Goal: Task Accomplishment & Management: Use online tool/utility

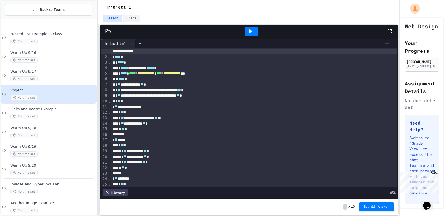
scroll to position [153, 0]
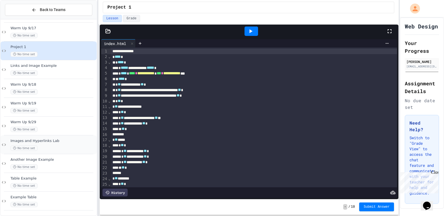
click at [82, 148] on div "No time set" at bounding box center [52, 148] width 85 height 5
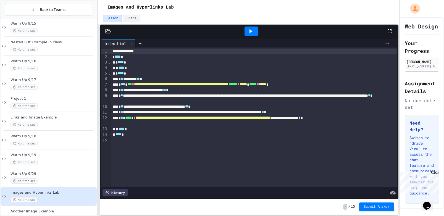
scroll to position [100, 0]
click at [87, 107] on div "No time set" at bounding box center [52, 106] width 85 height 5
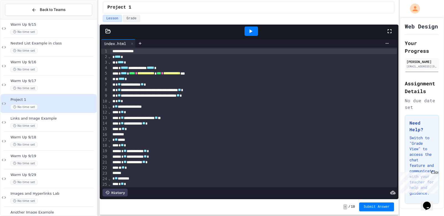
click at [251, 30] on icon at bounding box center [250, 31] width 7 height 7
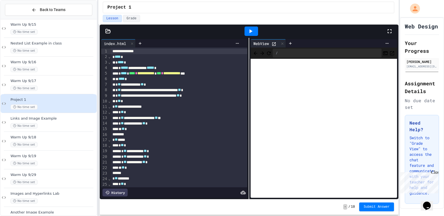
click at [108, 30] on icon at bounding box center [108, 31] width 5 height 4
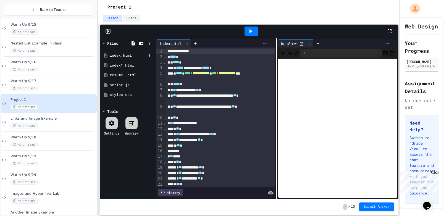
click at [136, 55] on div "index.html" at bounding box center [128, 56] width 37 height 6
click at [128, 67] on div "index1.html" at bounding box center [128, 66] width 37 height 6
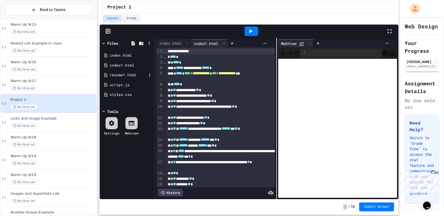
click at [127, 76] on div "resume1.html" at bounding box center [128, 75] width 37 height 6
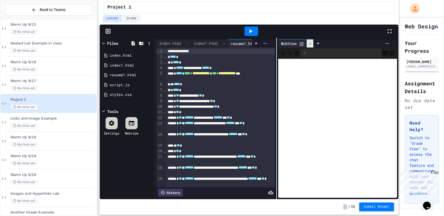
click at [311, 44] on icon at bounding box center [310, 43] width 2 height 2
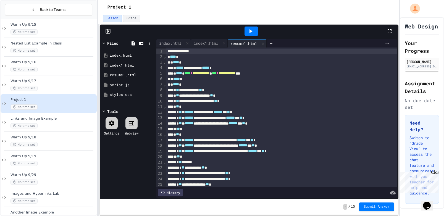
scroll to position [57, 0]
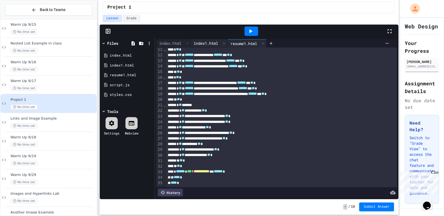
click at [216, 45] on div "index1.html" at bounding box center [206, 43] width 30 height 6
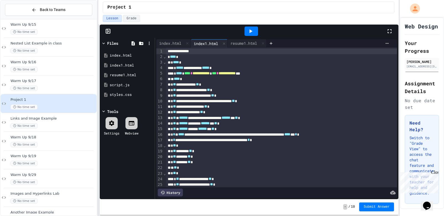
click at [250, 34] on icon at bounding box center [250, 31] width 7 height 7
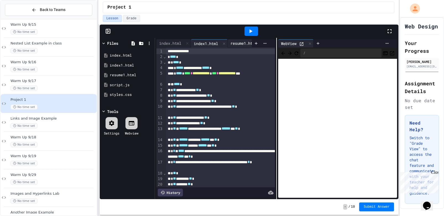
click at [233, 44] on div "resume1.html" at bounding box center [244, 43] width 32 height 6
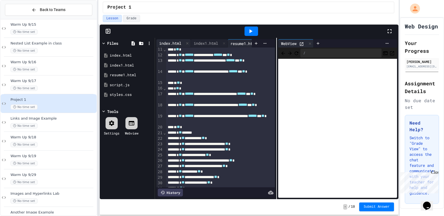
click at [168, 45] on div "index.html" at bounding box center [170, 43] width 28 height 6
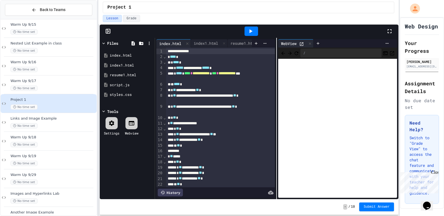
click at [301, 43] on icon at bounding box center [301, 44] width 5 height 5
click at [308, 41] on div at bounding box center [310, 44] width 7 height 8
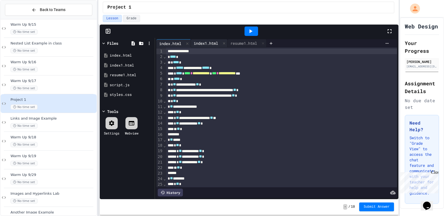
click at [206, 42] on div "index1.html" at bounding box center [206, 43] width 30 height 6
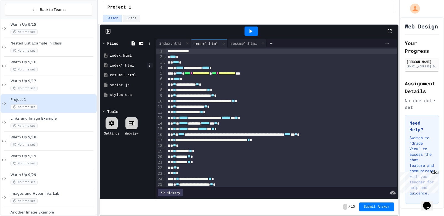
click at [149, 65] on icon at bounding box center [149, 65] width 5 height 5
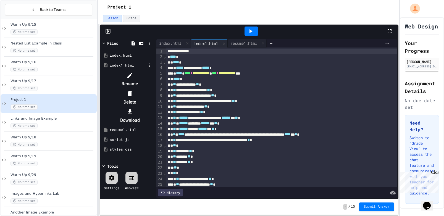
click at [153, 76] on li "Rename" at bounding box center [130, 80] width 47 height 18
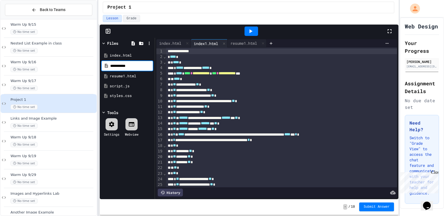
click at [122, 67] on input "**********" at bounding box center [131, 66] width 42 height 6
type input "**********"
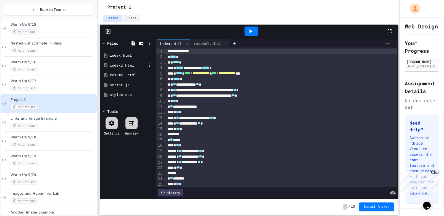
click at [131, 66] on div "index2.html" at bounding box center [128, 66] width 37 height 6
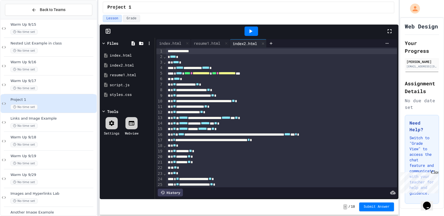
click at [250, 31] on icon at bounding box center [251, 31] width 3 height 4
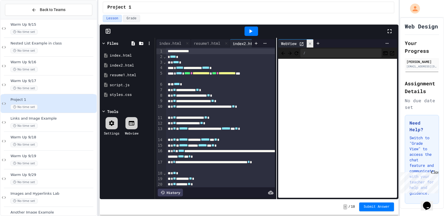
click at [312, 43] on icon at bounding box center [310, 44] width 4 height 4
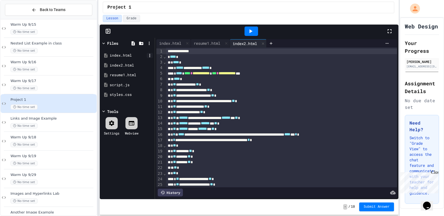
click at [149, 55] on icon at bounding box center [149, 55] width 5 height 5
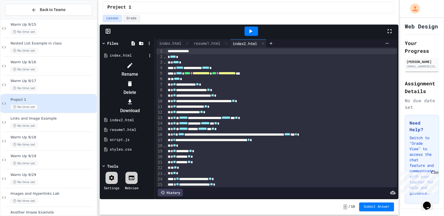
click at [153, 64] on li "Rename" at bounding box center [130, 70] width 47 height 18
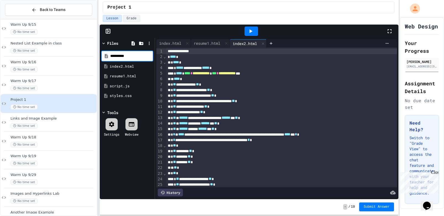
click at [121, 56] on input "**********" at bounding box center [131, 56] width 42 height 6
type input "**********"
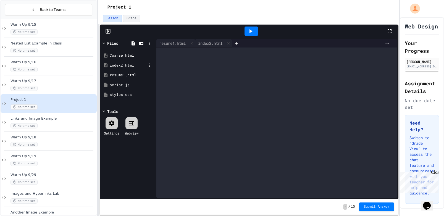
click at [120, 66] on div "index2.html" at bounding box center [128, 66] width 37 height 6
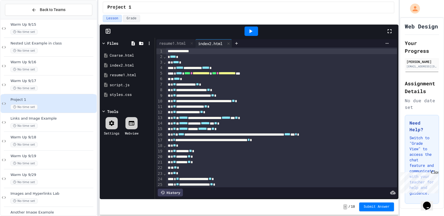
click at [250, 30] on icon at bounding box center [251, 31] width 3 height 4
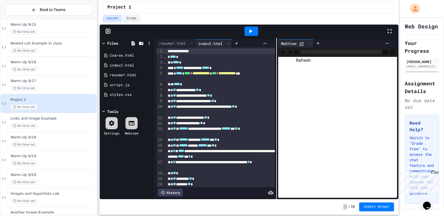
click at [299, 52] on icon "Refresh" at bounding box center [297, 52] width 6 height 6
click at [298, 52] on icon "Refresh" at bounding box center [297, 52] width 4 height 4
click at [148, 65] on icon at bounding box center [149, 65] width 5 height 5
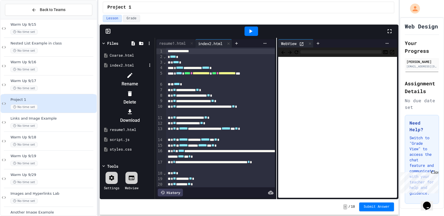
click at [133, 75] on icon at bounding box center [130, 75] width 7 height 7
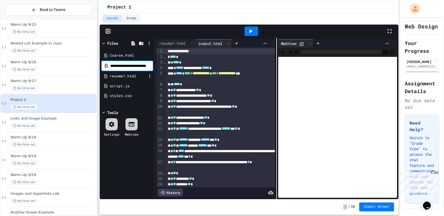
scroll to position [0, 3]
type input "**********"
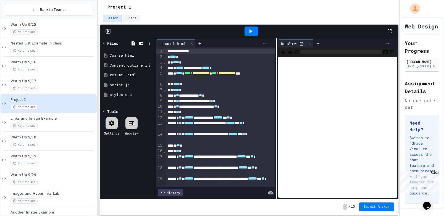
click at [118, 66] on div "Content Outline index.html" at bounding box center [128, 66] width 37 height 6
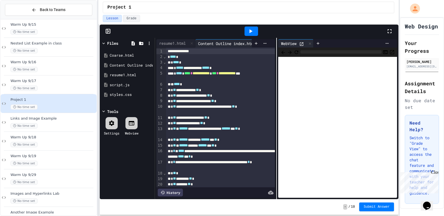
click at [255, 32] on div at bounding box center [252, 31] width 14 height 9
click at [302, 44] on icon at bounding box center [301, 44] width 5 height 5
click at [311, 42] on icon at bounding box center [310, 44] width 4 height 4
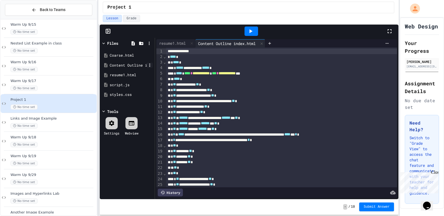
click at [150, 66] on icon at bounding box center [149, 65] width 5 height 5
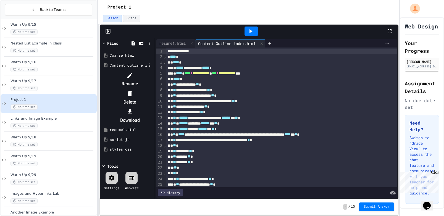
click at [153, 74] on div at bounding box center [130, 75] width 47 height 9
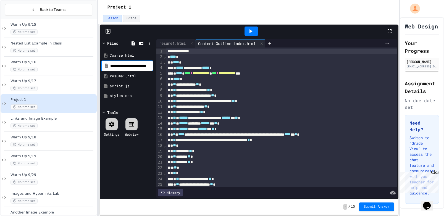
scroll to position [0, 14]
click at [142, 65] on input "**********" at bounding box center [131, 65] width 42 height 5
type input "**********"
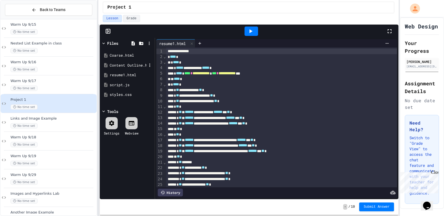
click at [124, 64] on div "Content Outline.html" at bounding box center [128, 66] width 37 height 6
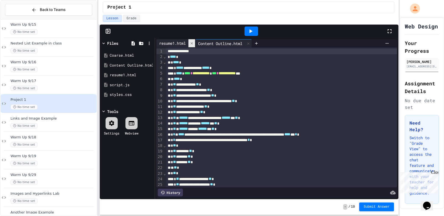
click at [194, 43] on icon at bounding box center [192, 43] width 4 height 4
click at [256, 27] on div at bounding box center [252, 31] width 14 height 9
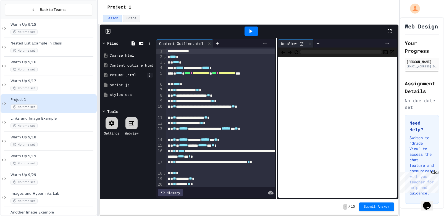
click at [150, 75] on icon at bounding box center [149, 74] width 1 height 3
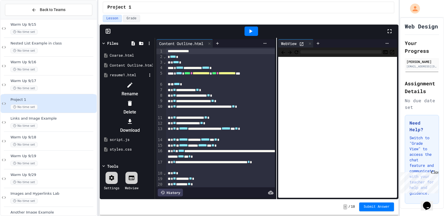
click at [133, 84] on icon at bounding box center [130, 85] width 7 height 7
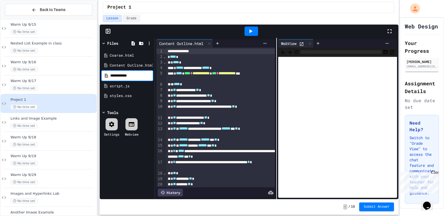
click at [125, 75] on input "**********" at bounding box center [131, 76] width 42 height 6
type input "**********"
click at [251, 29] on icon at bounding box center [250, 31] width 7 height 7
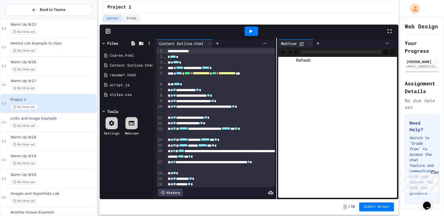
click at [299, 53] on icon "Refresh" at bounding box center [297, 52] width 6 height 6
click at [304, 43] on icon at bounding box center [302, 44] width 4 height 4
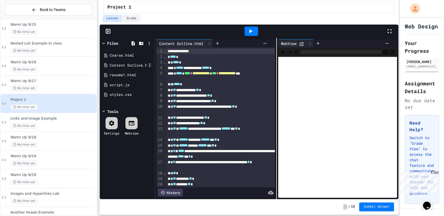
click at [150, 66] on icon at bounding box center [149, 65] width 1 height 3
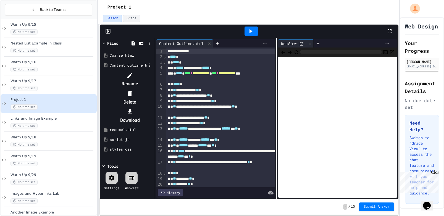
click at [153, 73] on div at bounding box center [130, 75] width 47 height 9
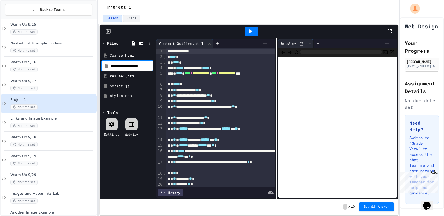
scroll to position [0, 1]
type input "*****"
click at [150, 66] on icon at bounding box center [149, 65] width 5 height 5
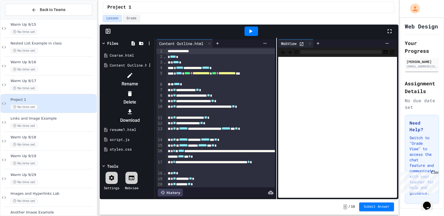
click at [153, 74] on div at bounding box center [130, 75] width 47 height 9
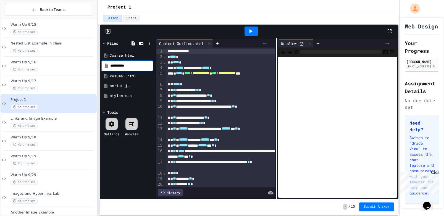
type input "**********"
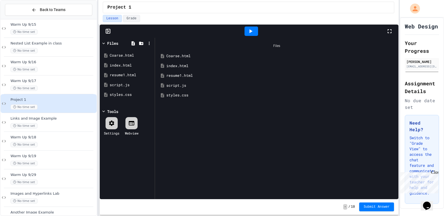
click at [250, 33] on icon at bounding box center [251, 31] width 3 height 4
click at [183, 65] on div "index.html" at bounding box center [280, 66] width 229 height 6
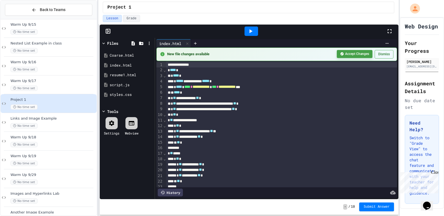
click at [354, 52] on button "Accept Changes" at bounding box center [355, 54] width 36 height 8
click at [248, 29] on icon at bounding box center [250, 31] width 7 height 7
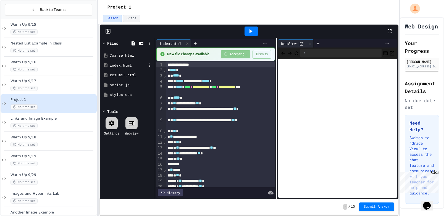
click at [120, 67] on div "index.html" at bounding box center [128, 66] width 37 height 6
click at [117, 56] on div "Coarse.html" at bounding box center [128, 56] width 37 height 6
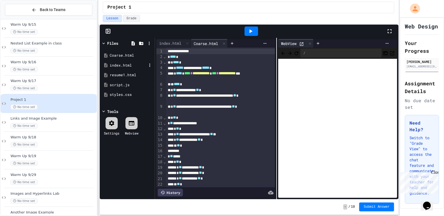
click at [121, 63] on div "index.html" at bounding box center [128, 66] width 37 height 6
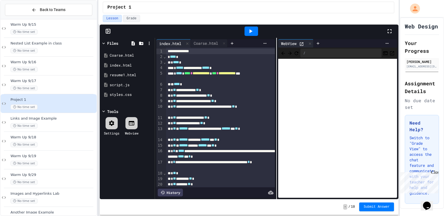
click at [301, 46] on icon at bounding box center [302, 44] width 4 height 4
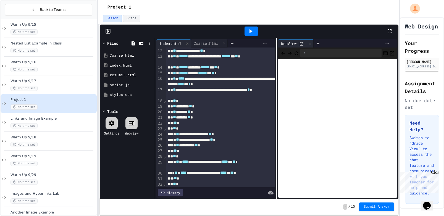
scroll to position [73, 0]
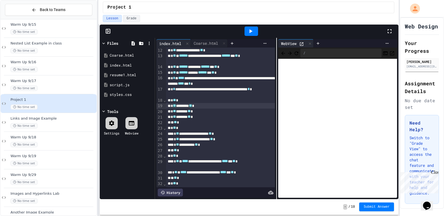
click at [179, 106] on div "* ** ********* ** *" at bounding box center [220, 106] width 109 height 6
click at [192, 106] on span "**" at bounding box center [190, 106] width 3 height 4
click at [179, 110] on div "* ** ******** ** *" at bounding box center [220, 112] width 109 height 6
click at [206, 106] on div "* ** ********* ** *" at bounding box center [220, 106] width 109 height 6
click at [202, 112] on div "* ** ****** ** ** *" at bounding box center [220, 112] width 109 height 6
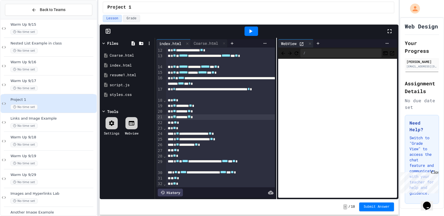
click at [176, 117] on span "**" at bounding box center [174, 117] width 3 height 4
click at [204, 115] on div "* ** ******** ** *" at bounding box center [220, 117] width 109 height 6
click at [255, 34] on div at bounding box center [252, 31] width 14 height 9
click at [301, 45] on icon at bounding box center [302, 44] width 4 height 4
click at [311, 44] on icon at bounding box center [310, 44] width 4 height 4
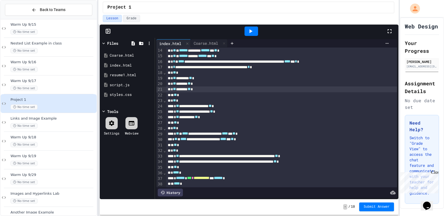
scroll to position [62, 0]
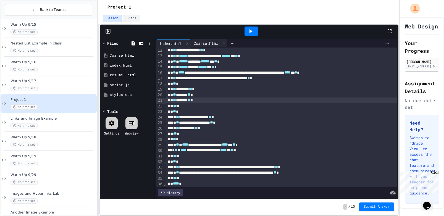
click at [206, 43] on div "Coarse.html" at bounding box center [206, 43] width 30 height 6
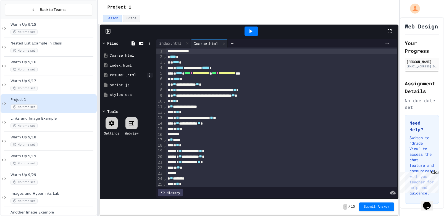
click at [149, 75] on icon at bounding box center [149, 75] width 5 height 5
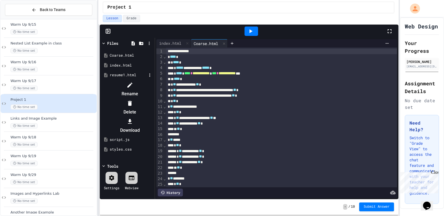
click at [153, 82] on div at bounding box center [130, 85] width 47 height 9
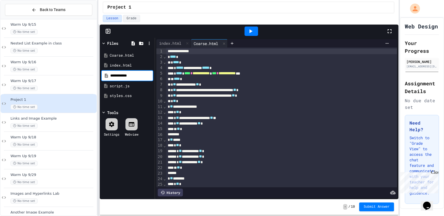
click at [125, 74] on input "**********" at bounding box center [131, 76] width 42 height 6
type input "**********"
click at [128, 76] on div "resume.html" at bounding box center [128, 75] width 37 height 6
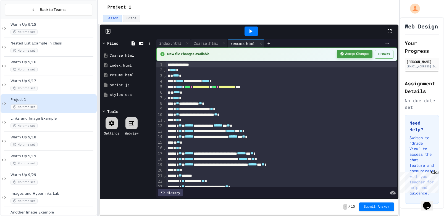
click at [348, 54] on button "Accept Changes" at bounding box center [355, 54] width 36 height 8
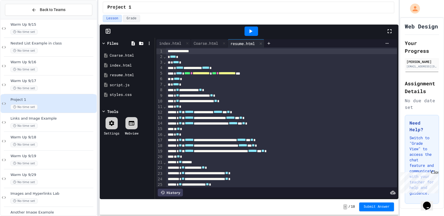
click at [251, 25] on div at bounding box center [251, 31] width 19 height 15
click at [254, 33] on icon at bounding box center [250, 31] width 7 height 7
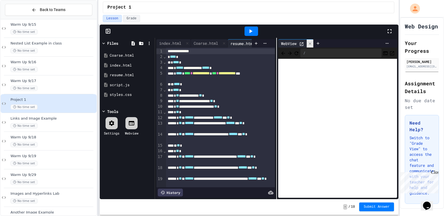
click at [310, 45] on icon at bounding box center [310, 44] width 4 height 4
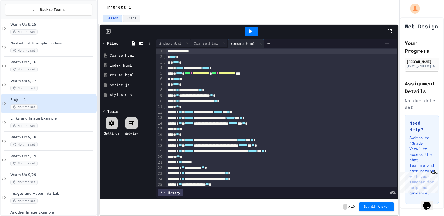
scroll to position [57, 0]
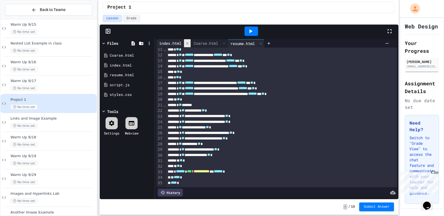
click at [188, 44] on icon at bounding box center [187, 43] width 2 height 2
click at [188, 44] on div at bounding box center [189, 43] width 7 height 8
click at [246, 31] on div at bounding box center [252, 31] width 14 height 9
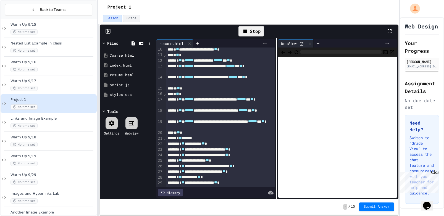
scroll to position [63, 0]
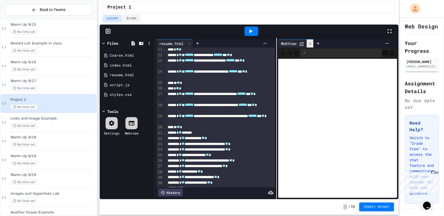
click at [308, 46] on div at bounding box center [310, 44] width 7 height 8
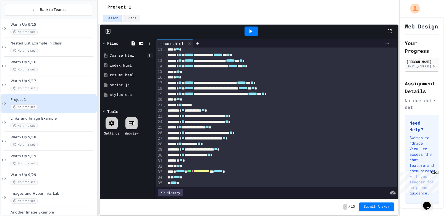
click at [149, 54] on icon at bounding box center [149, 55] width 1 height 3
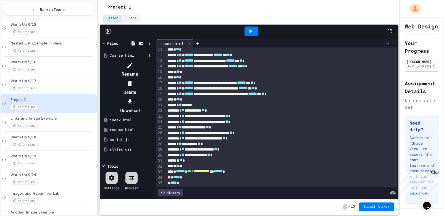
click at [133, 63] on icon at bounding box center [130, 65] width 7 height 7
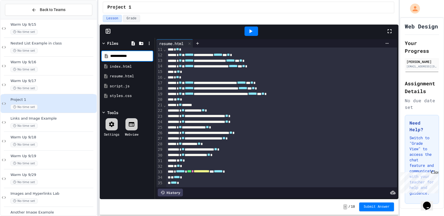
type input "**********"
click at [250, 28] on icon at bounding box center [250, 31] width 7 height 7
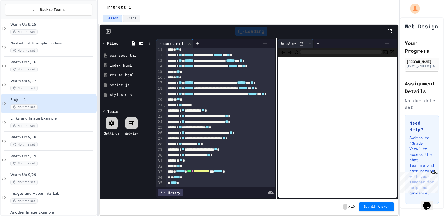
scroll to position [63, 0]
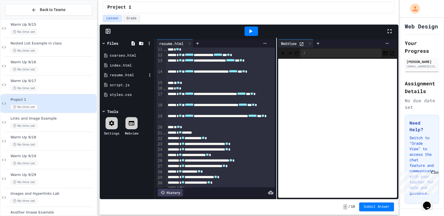
click at [131, 76] on div "resume.html" at bounding box center [128, 75] width 37 height 6
click at [312, 43] on icon at bounding box center [310, 44] width 4 height 4
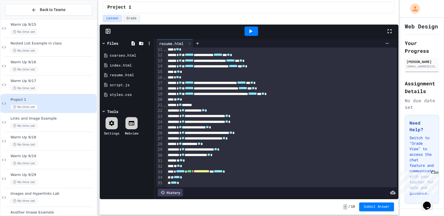
scroll to position [0, 0]
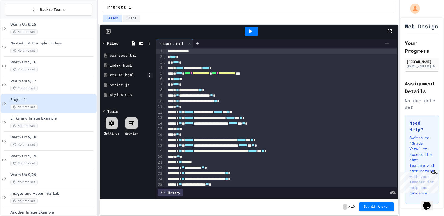
click at [149, 74] on icon at bounding box center [149, 74] width 1 height 3
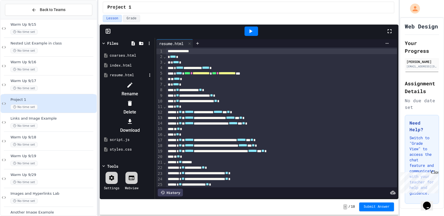
click at [133, 82] on icon at bounding box center [130, 85] width 7 height 7
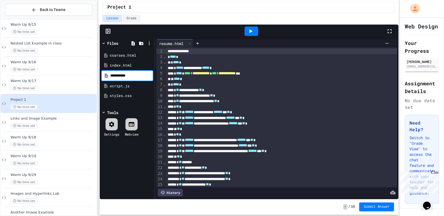
click at [123, 77] on input "**********" at bounding box center [131, 76] width 42 height 6
type input "**********"
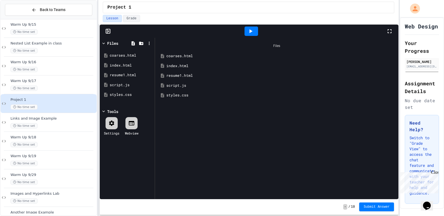
click at [175, 77] on div "resume1.html" at bounding box center [280, 76] width 229 height 6
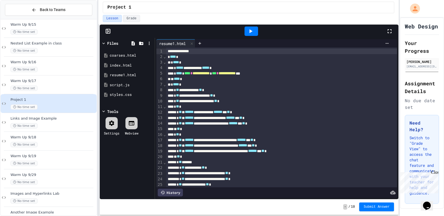
click at [251, 30] on icon at bounding box center [250, 31] width 7 height 7
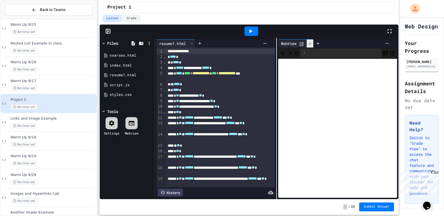
click at [310, 42] on icon at bounding box center [310, 44] width 4 height 4
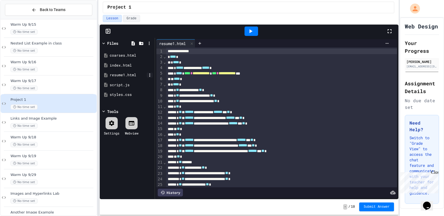
click at [149, 74] on icon at bounding box center [149, 75] width 5 height 5
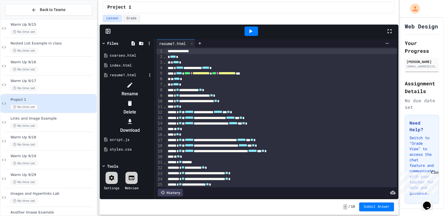
click at [133, 82] on icon at bounding box center [130, 85] width 7 height 7
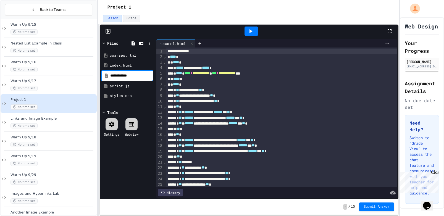
click at [125, 76] on input "**********" at bounding box center [131, 76] width 42 height 6
type input "**********"
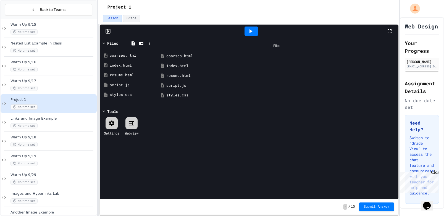
click at [195, 76] on div "resume.html" at bounding box center [280, 76] width 229 height 6
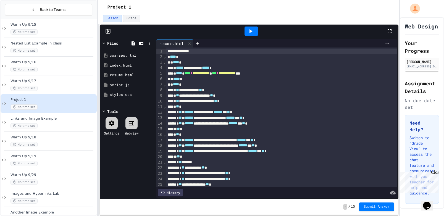
click at [251, 31] on icon at bounding box center [251, 31] width 3 height 4
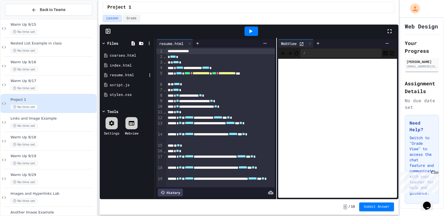
click at [134, 75] on div "resume.html" at bounding box center [128, 75] width 37 height 6
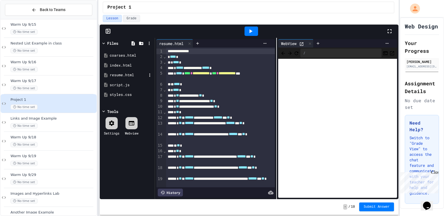
click at [134, 75] on div "resume.html" at bounding box center [128, 75] width 37 height 6
click at [299, 53] on icon "Refresh" at bounding box center [297, 54] width 6 height 6
click at [318, 53] on div "/" at bounding box center [340, 53] width 81 height 9
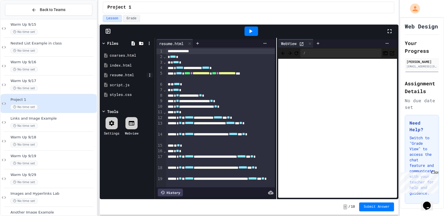
click at [149, 75] on icon at bounding box center [149, 74] width 1 height 3
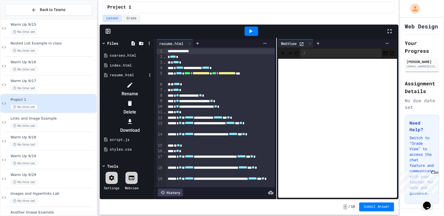
click at [153, 83] on li "Rename" at bounding box center [130, 90] width 47 height 18
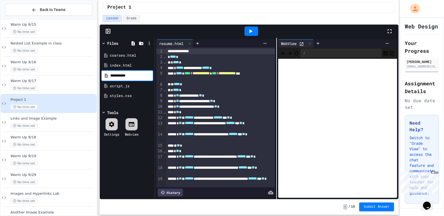
click at [123, 74] on input "**********" at bounding box center [131, 76] width 42 height 6
type input "**********"
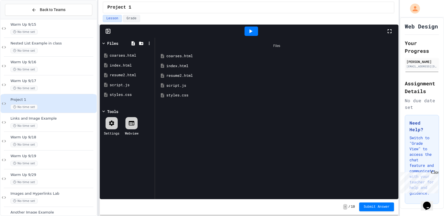
click at [277, 45] on div "Files" at bounding box center [277, 46] width 238 height 10
click at [248, 31] on icon at bounding box center [250, 31] width 7 height 7
click at [184, 77] on div "resume2.html" at bounding box center [280, 76] width 229 height 6
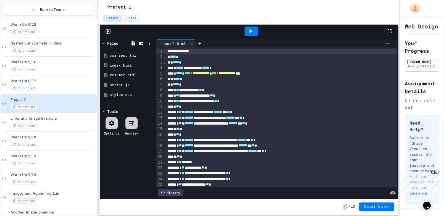
click at [253, 33] on icon at bounding box center [250, 31] width 7 height 7
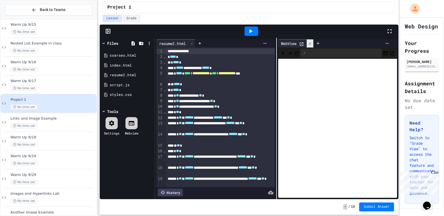
click at [310, 45] on icon at bounding box center [310, 44] width 4 height 4
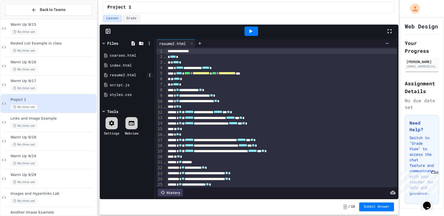
click at [151, 74] on icon at bounding box center [149, 75] width 5 height 5
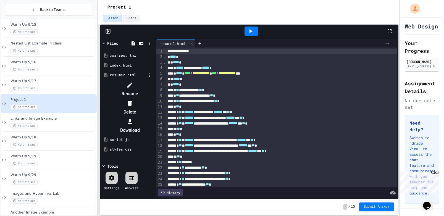
click at [133, 82] on icon at bounding box center [130, 85] width 7 height 7
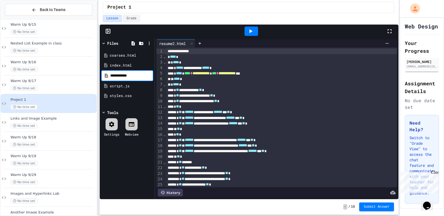
click at [125, 75] on input "**********" at bounding box center [131, 76] width 42 height 6
type input "**********"
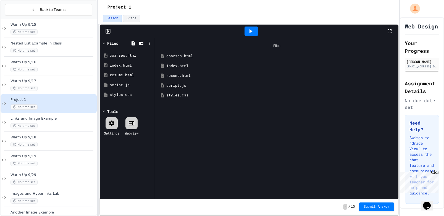
click at [174, 75] on div "resume.html" at bounding box center [280, 76] width 229 height 6
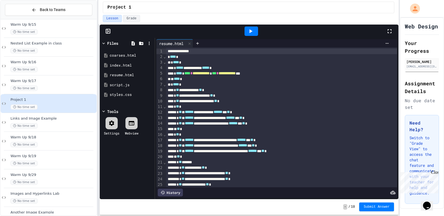
click at [110, 42] on div "Files" at bounding box center [112, 43] width 11 height 6
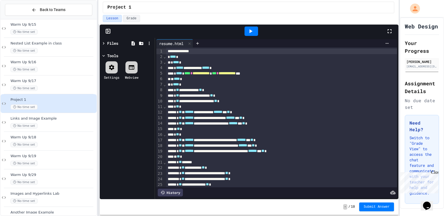
click at [112, 54] on div "Tools" at bounding box center [112, 56] width 11 height 6
click at [253, 29] on icon at bounding box center [250, 31] width 7 height 7
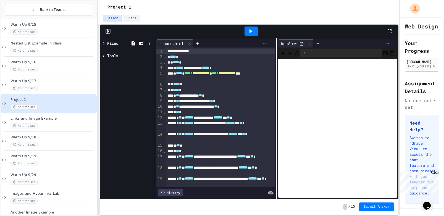
click at [107, 42] on div at bounding box center [104, 43] width 6 height 6
click at [132, 73] on div "resume.html" at bounding box center [128, 75] width 37 height 6
click at [150, 76] on icon at bounding box center [149, 75] width 5 height 5
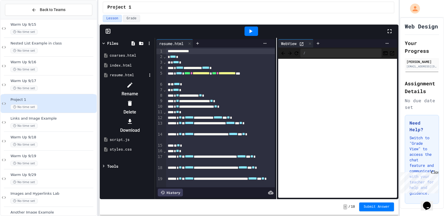
click at [153, 82] on li "Rename" at bounding box center [130, 90] width 47 height 18
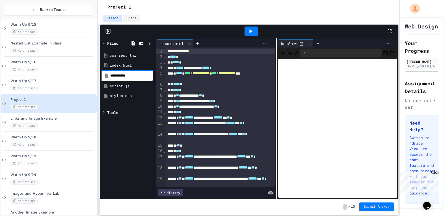
click at [111, 75] on input "**********" at bounding box center [131, 76] width 42 height 6
type input "**********"
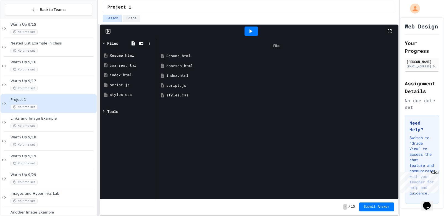
click at [256, 29] on div at bounding box center [252, 31] width 14 height 9
click at [127, 55] on div "Resume.html" at bounding box center [128, 56] width 37 height 6
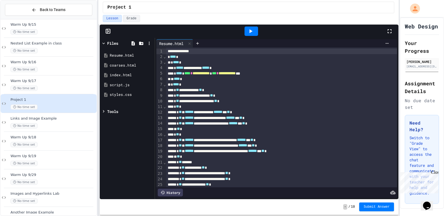
click at [248, 35] on div at bounding box center [252, 31] width 14 height 9
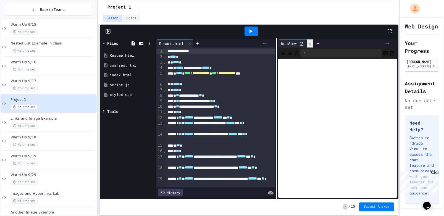
click at [310, 44] on icon at bounding box center [310, 43] width 2 height 2
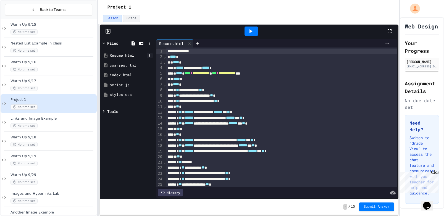
click at [149, 55] on icon at bounding box center [149, 55] width 5 height 5
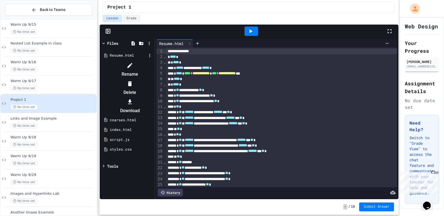
click at [132, 68] on icon at bounding box center [129, 65] width 5 height 5
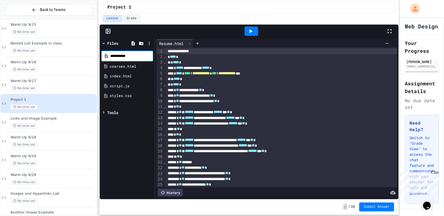
click at [112, 56] on input "**********" at bounding box center [131, 56] width 42 height 6
type input "**********"
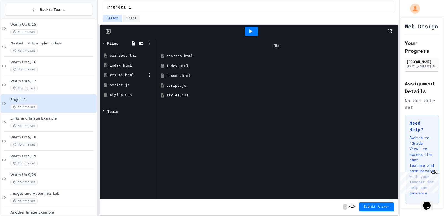
click at [136, 74] on div "resume.html" at bounding box center [128, 75] width 37 height 6
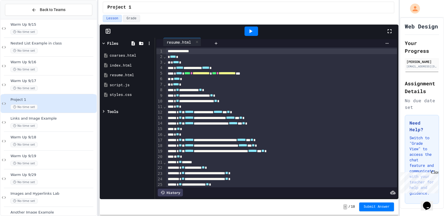
drag, startPoint x: 176, startPoint y: 43, endPoint x: 182, endPoint y: 43, distance: 5.8
click at [182, 43] on div "resume.html" at bounding box center [183, 43] width 55 height 8
click at [179, 43] on div "resume.html" at bounding box center [171, 44] width 30 height 6
click at [385, 43] on icon at bounding box center [387, 43] width 4 height 4
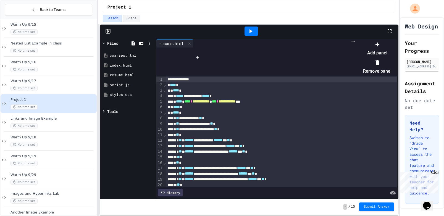
click at [385, 40] on div at bounding box center [375, 40] width 34 height 0
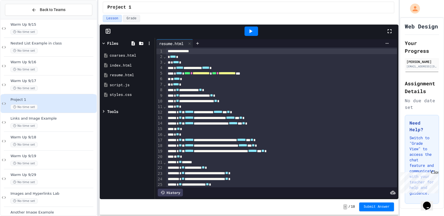
click at [116, 113] on div "Tools" at bounding box center [112, 112] width 11 height 6
click at [114, 110] on div "Tools" at bounding box center [112, 112] width 11 height 6
click at [109, 43] on div "Files" at bounding box center [112, 43] width 11 height 6
click at [247, 30] on icon at bounding box center [250, 31] width 7 height 7
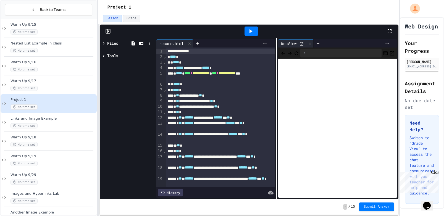
click at [114, 54] on div "Tools" at bounding box center [112, 56] width 11 height 6
click at [109, 43] on div "Files" at bounding box center [112, 43] width 11 height 6
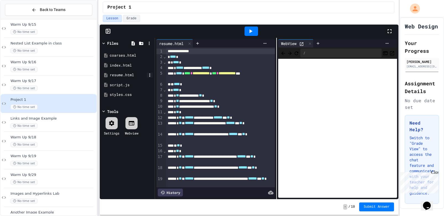
click at [149, 75] on icon at bounding box center [149, 75] width 5 height 5
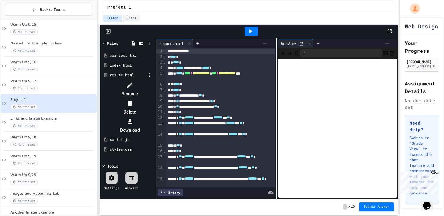
click at [133, 86] on icon at bounding box center [130, 85] width 7 height 7
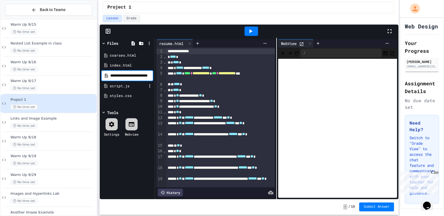
scroll to position [0, 5]
type input "**********"
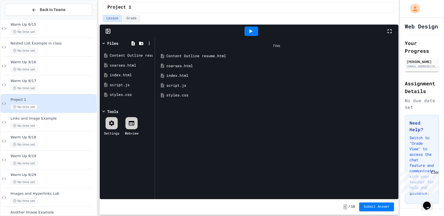
click at [217, 57] on div "Content Outline resume.html" at bounding box center [280, 56] width 229 height 6
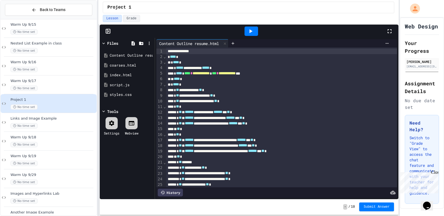
click at [253, 33] on icon at bounding box center [250, 31] width 7 height 7
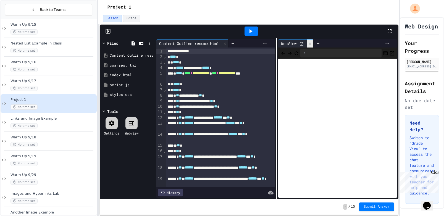
click at [309, 45] on icon at bounding box center [310, 44] width 4 height 4
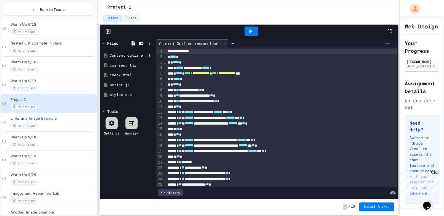
click at [149, 55] on icon at bounding box center [149, 55] width 5 height 5
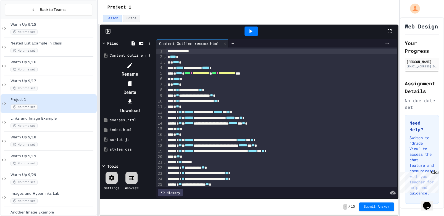
click at [153, 62] on div at bounding box center [130, 65] width 47 height 9
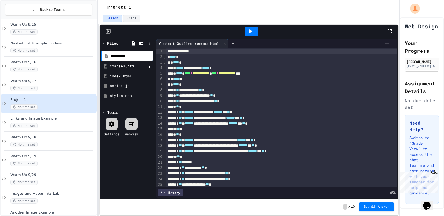
type input "**********"
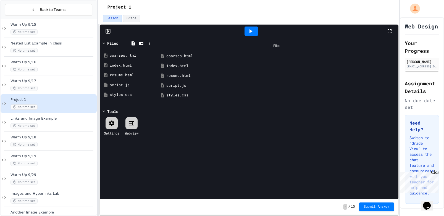
click at [186, 74] on div "resume.html" at bounding box center [280, 76] width 229 height 6
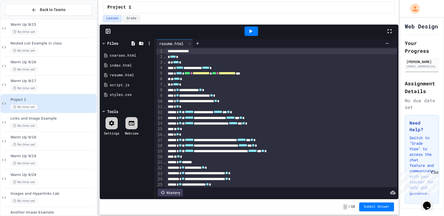
click at [257, 28] on div at bounding box center [252, 31] width 14 height 9
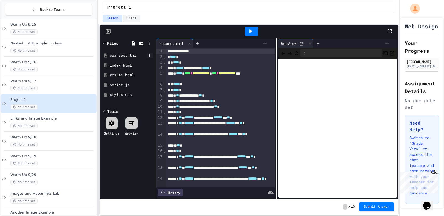
click at [150, 54] on icon at bounding box center [149, 55] width 1 height 3
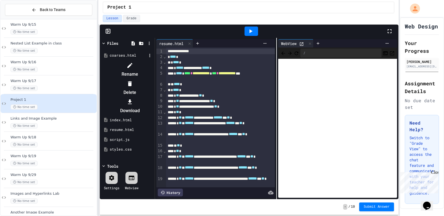
click at [153, 63] on div at bounding box center [130, 65] width 47 height 9
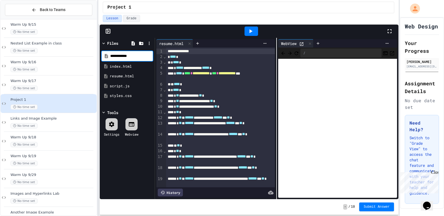
click at [125, 56] on input "**********" at bounding box center [131, 56] width 42 height 6
type input "**********"
click at [250, 31] on icon at bounding box center [251, 31] width 3 height 4
click at [151, 76] on icon at bounding box center [149, 75] width 5 height 5
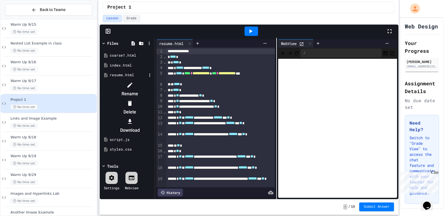
click at [133, 84] on icon at bounding box center [130, 85] width 7 height 7
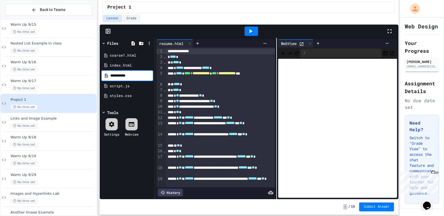
click at [124, 76] on input "**********" at bounding box center [131, 76] width 42 height 6
type input "**********"
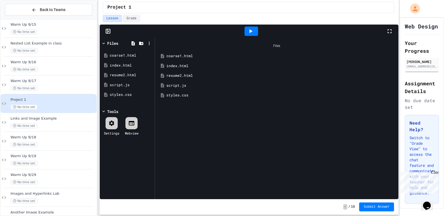
click at [257, 32] on div at bounding box center [252, 31] width 14 height 9
click at [188, 77] on div "resume2.html" at bounding box center [280, 76] width 229 height 6
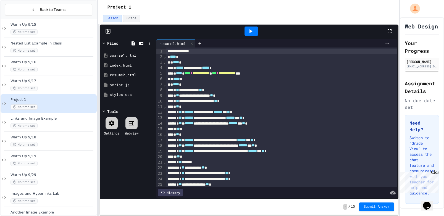
click at [255, 30] on div at bounding box center [252, 31] width 14 height 9
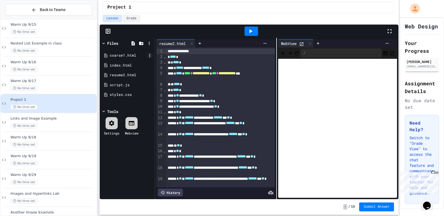
click at [151, 54] on icon at bounding box center [149, 55] width 5 height 5
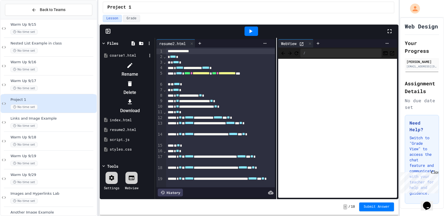
click at [153, 62] on li "Rename" at bounding box center [130, 70] width 47 height 18
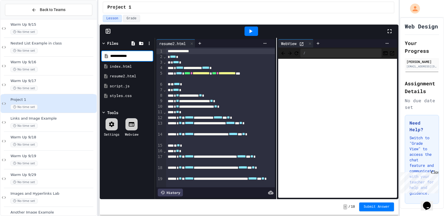
click at [125, 56] on input "**********" at bounding box center [131, 56] width 42 height 6
type input "**********"
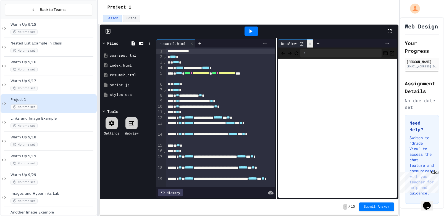
click at [311, 43] on icon at bounding box center [310, 44] width 4 height 4
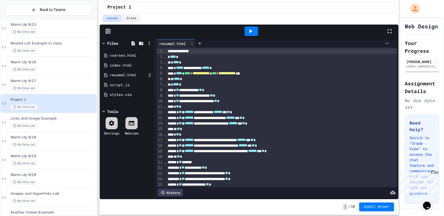
click at [149, 75] on icon at bounding box center [149, 75] width 5 height 5
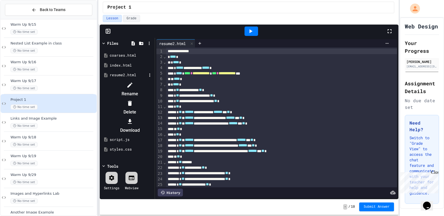
click at [133, 85] on icon at bounding box center [130, 85] width 7 height 7
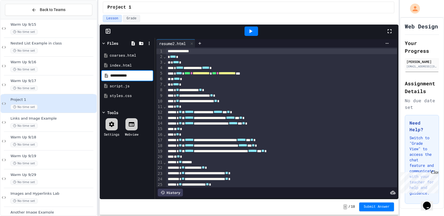
click at [124, 75] on input "**********" at bounding box center [131, 76] width 42 height 6
type input "**********"
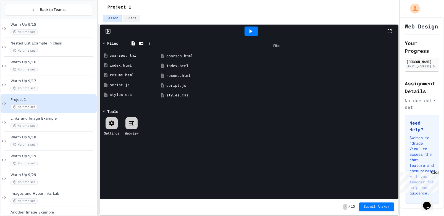
click at [185, 74] on div "resume.html" at bounding box center [280, 76] width 229 height 6
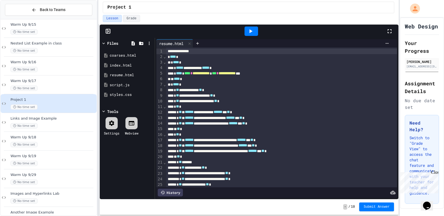
click at [254, 31] on icon at bounding box center [250, 31] width 7 height 7
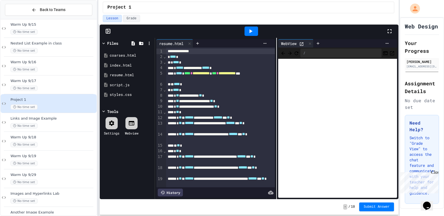
click at [391, 53] on icon "Open in new tab" at bounding box center [392, 53] width 4 height 4
click at [312, 44] on icon at bounding box center [310, 44] width 4 height 4
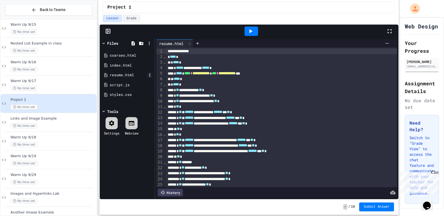
click at [149, 74] on icon at bounding box center [149, 74] width 1 height 3
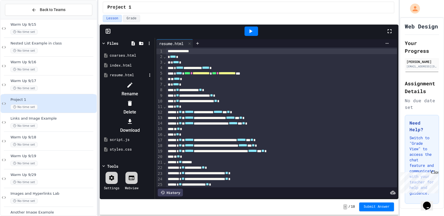
click at [132, 83] on icon at bounding box center [129, 85] width 5 height 5
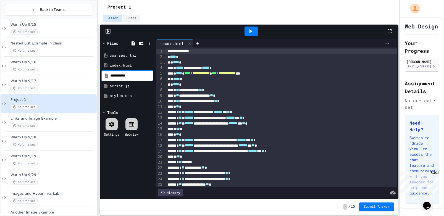
click at [123, 76] on input "**********" at bounding box center [131, 76] width 42 height 6
type input "**********"
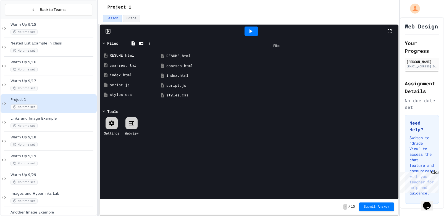
click at [192, 59] on div "RESUME.html" at bounding box center [277, 56] width 238 height 10
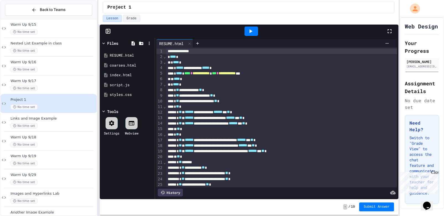
click at [250, 30] on icon at bounding box center [251, 31] width 3 height 4
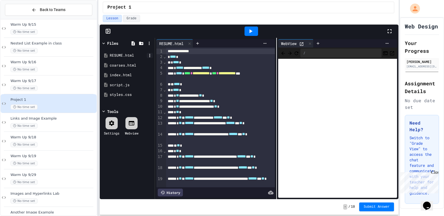
click at [151, 54] on icon at bounding box center [149, 55] width 5 height 5
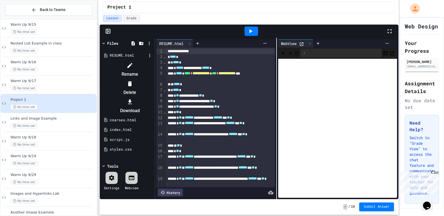
click at [153, 62] on div at bounding box center [130, 65] width 47 height 9
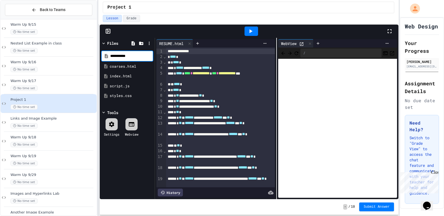
type input "**********"
click at [251, 31] on icon at bounding box center [251, 31] width 3 height 4
click at [149, 55] on icon at bounding box center [149, 55] width 5 height 5
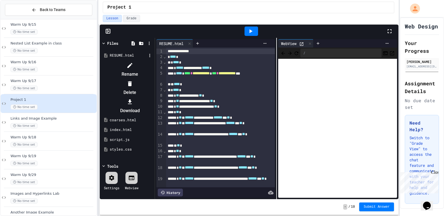
click at [153, 62] on li "Rename" at bounding box center [130, 70] width 47 height 18
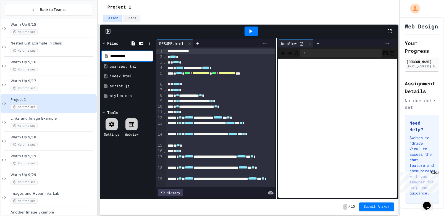
type input "**********"
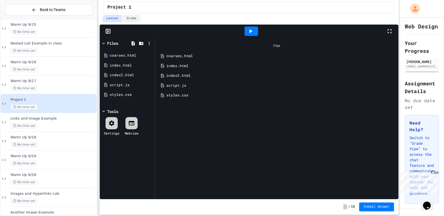
click at [172, 76] on div "index2.html" at bounding box center [280, 76] width 229 height 6
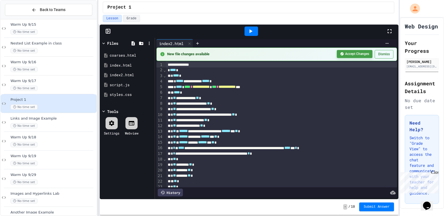
click at [358, 54] on button "Accept Changes" at bounding box center [355, 54] width 36 height 8
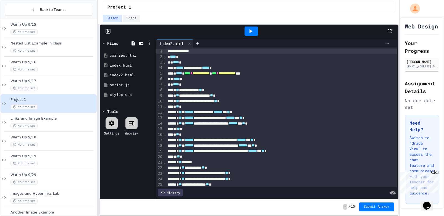
click at [253, 31] on icon at bounding box center [250, 31] width 7 height 7
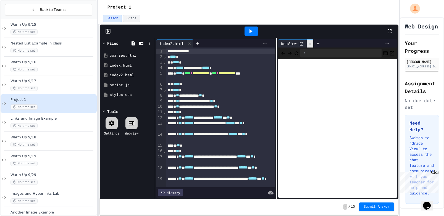
click at [309, 45] on icon at bounding box center [310, 44] width 4 height 4
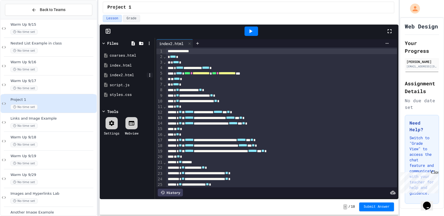
click at [149, 75] on icon at bounding box center [149, 75] width 5 height 5
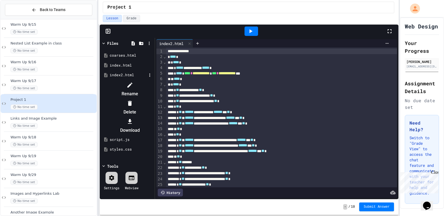
click at [153, 82] on div at bounding box center [130, 85] width 47 height 9
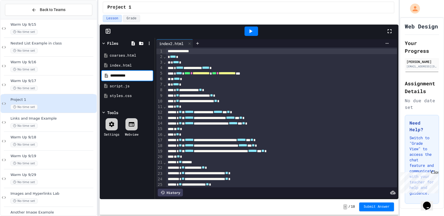
click at [122, 76] on input "**********" at bounding box center [131, 76] width 42 height 6
type input "**********"
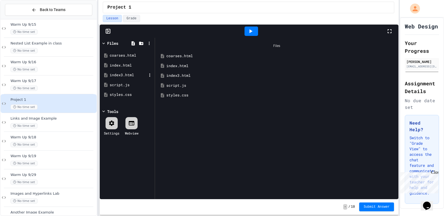
click at [121, 74] on div "index3.html" at bounding box center [128, 75] width 37 height 6
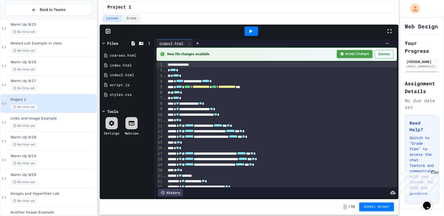
click at [356, 54] on button "Accept Changes" at bounding box center [355, 54] width 36 height 8
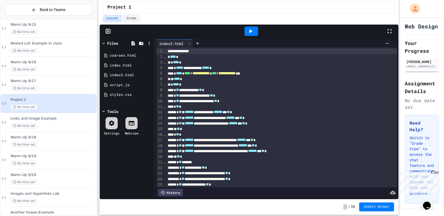
click at [249, 34] on icon at bounding box center [250, 31] width 7 height 7
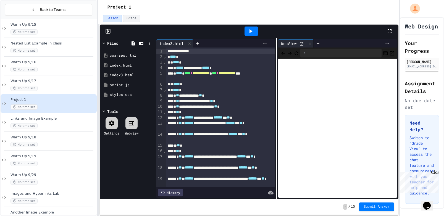
click at [302, 45] on icon at bounding box center [301, 44] width 5 height 5
click at [132, 67] on div "index.html" at bounding box center [128, 66] width 37 height 6
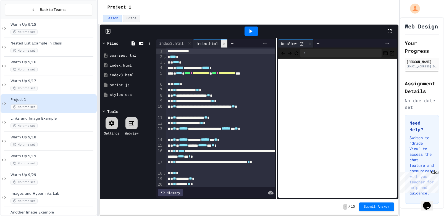
click at [225, 43] on icon at bounding box center [224, 44] width 4 height 4
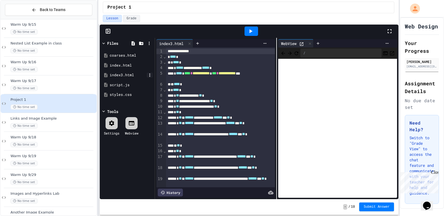
click at [149, 76] on icon at bounding box center [149, 75] width 5 height 5
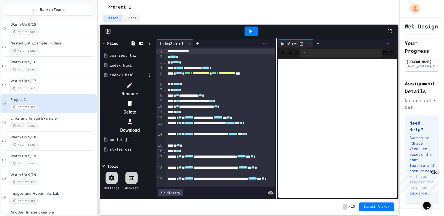
click at [133, 82] on icon at bounding box center [130, 85] width 7 height 7
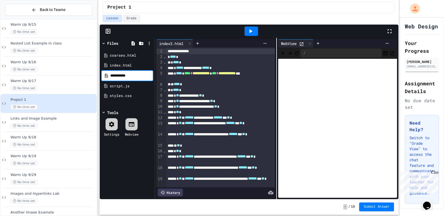
click at [122, 75] on input "**********" at bounding box center [131, 76] width 42 height 6
type input "**********"
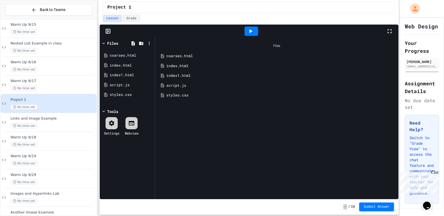
click at [172, 77] on div "index1.html" at bounding box center [280, 76] width 229 height 6
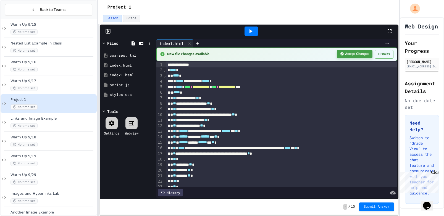
click at [365, 53] on button "Accept Changes" at bounding box center [355, 54] width 36 height 8
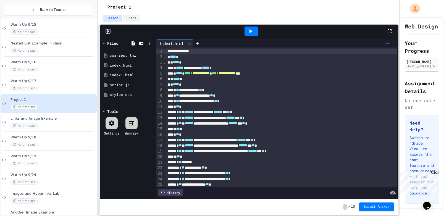
click at [252, 31] on icon at bounding box center [250, 31] width 7 height 7
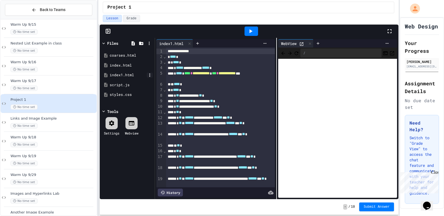
click at [148, 75] on icon at bounding box center [149, 75] width 5 height 5
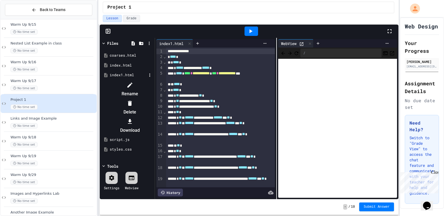
click at [153, 85] on div at bounding box center [130, 85] width 47 height 9
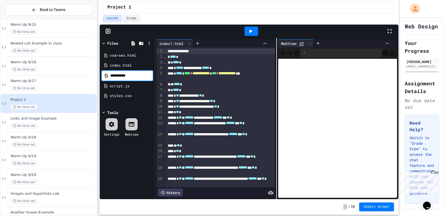
type input "**********"
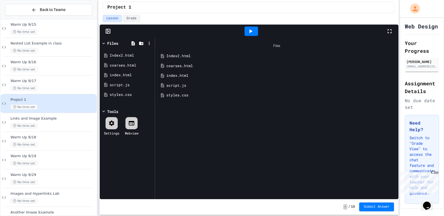
click at [177, 54] on div "Index2.html" at bounding box center [280, 56] width 229 height 6
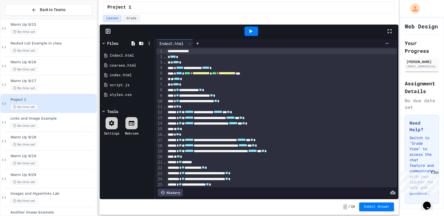
click at [253, 29] on icon at bounding box center [250, 31] width 7 height 7
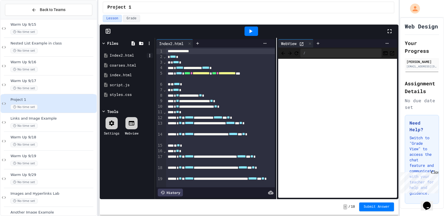
click at [150, 56] on icon at bounding box center [149, 55] width 5 height 5
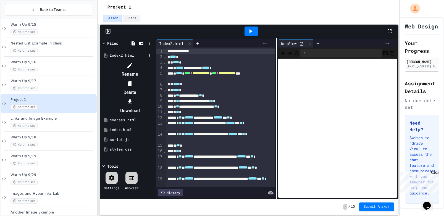
click at [153, 66] on li "Rename" at bounding box center [130, 70] width 47 height 18
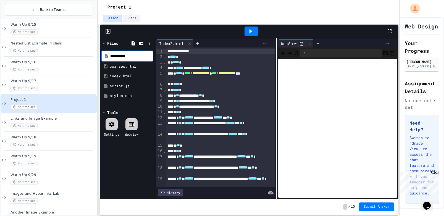
click at [123, 57] on input "**********" at bounding box center [131, 56] width 42 height 6
type input "**********"
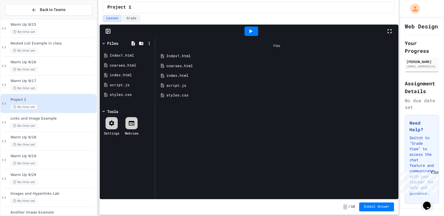
click at [176, 55] on div "Index1.html" at bounding box center [280, 56] width 229 height 6
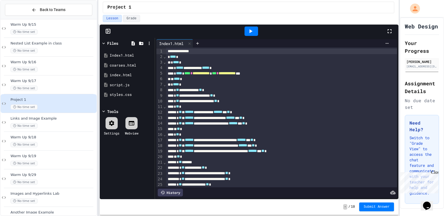
click at [255, 28] on div at bounding box center [252, 31] width 14 height 9
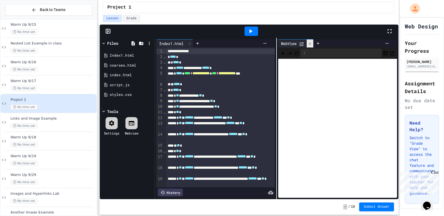
click at [312, 43] on icon at bounding box center [310, 44] width 4 height 4
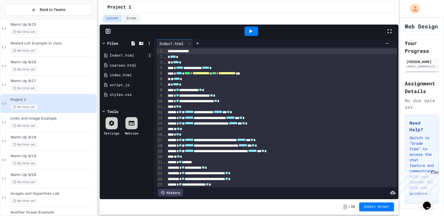
click at [148, 57] on icon at bounding box center [149, 55] width 5 height 5
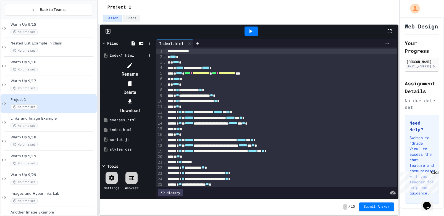
click at [133, 64] on icon at bounding box center [130, 65] width 7 height 7
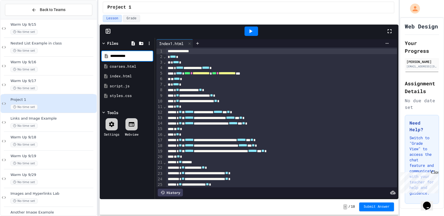
type input "**********"
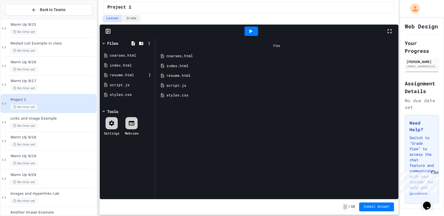
click at [132, 75] on div "resume.html" at bounding box center [128, 75] width 37 height 6
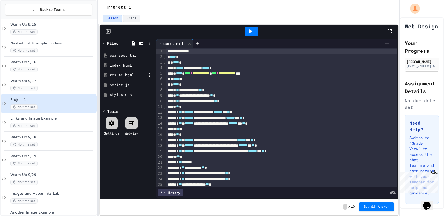
click at [132, 75] on div "resume.html" at bounding box center [128, 75] width 37 height 6
click at [149, 55] on icon at bounding box center [149, 55] width 5 height 5
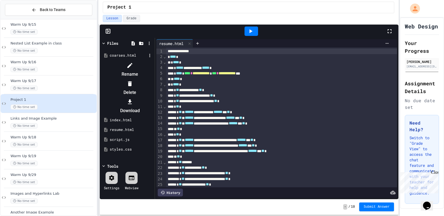
click at [153, 61] on div at bounding box center [127, 61] width 52 height 0
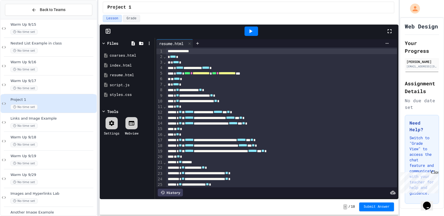
click at [251, 35] on icon at bounding box center [250, 31] width 7 height 7
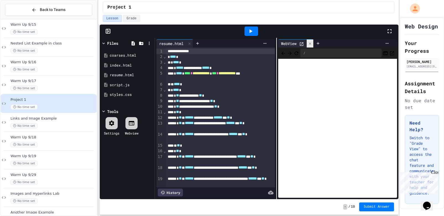
click at [309, 43] on icon at bounding box center [310, 44] width 4 height 4
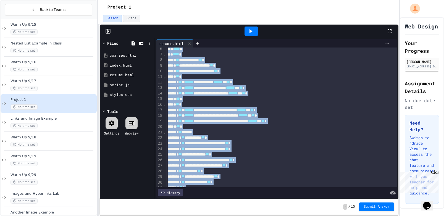
scroll to position [57, 0]
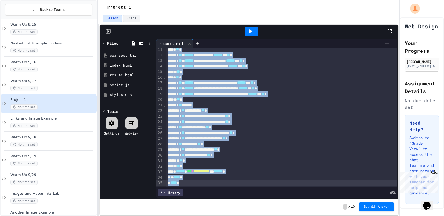
drag, startPoint x: 168, startPoint y: 51, endPoint x: 336, endPoint y: 216, distance: 235.8
click at [336, 216] on div "**********" at bounding box center [248, 120] width 299 height 192
copy div "**********"
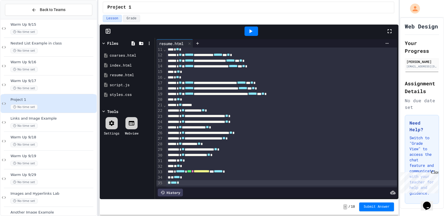
scroll to position [0, 0]
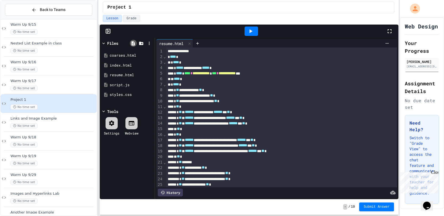
click at [133, 45] on icon at bounding box center [133, 43] width 3 height 4
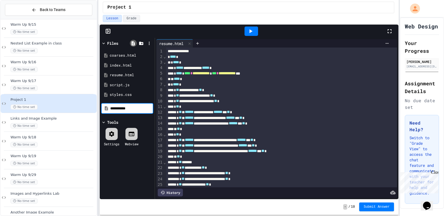
type input "**********"
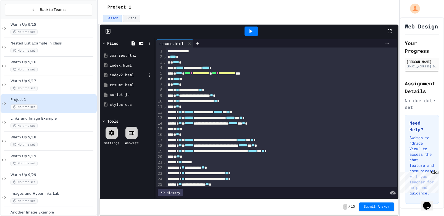
click at [129, 74] on div "index2.html" at bounding box center [128, 75] width 37 height 6
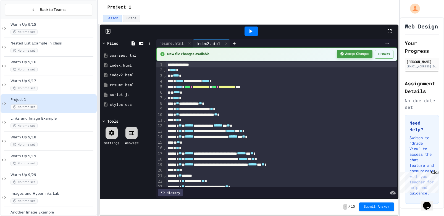
click at [363, 55] on button "Accept Changes" at bounding box center [355, 54] width 36 height 8
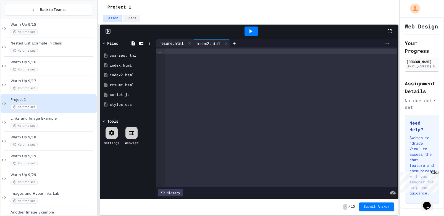
click at [172, 45] on div "resume.html" at bounding box center [171, 43] width 30 height 6
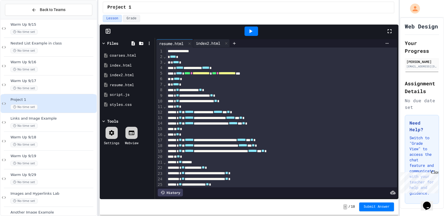
click at [201, 41] on div "index2.html" at bounding box center [208, 43] width 30 height 6
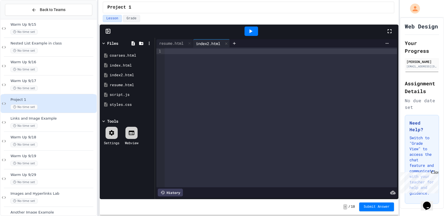
click at [191, 53] on div at bounding box center [281, 52] width 232 height 6
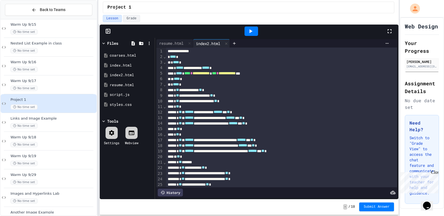
click at [253, 28] on icon at bounding box center [250, 31] width 7 height 7
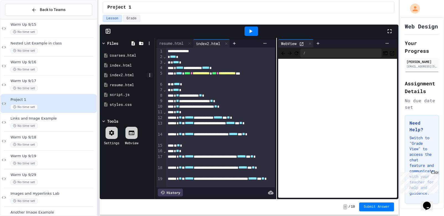
click at [149, 74] on icon at bounding box center [149, 75] width 5 height 5
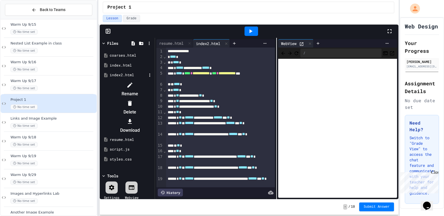
click at [153, 82] on div at bounding box center [130, 85] width 47 height 9
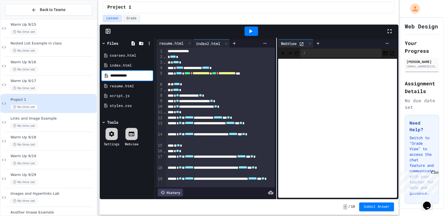
type input "**********"
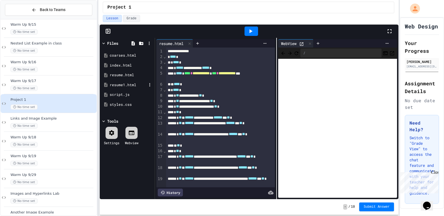
click at [127, 85] on div "resume1.html" at bounding box center [128, 85] width 37 height 6
click at [251, 32] on icon at bounding box center [251, 31] width 3 height 4
click at [149, 85] on icon at bounding box center [149, 84] width 5 height 5
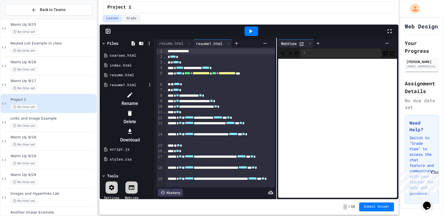
click at [153, 109] on li "Delete" at bounding box center [130, 118] width 47 height 18
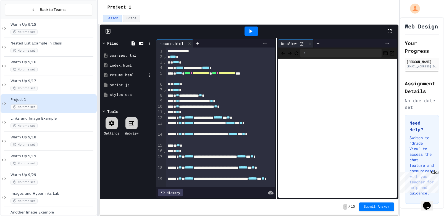
click at [138, 77] on div "resume.html" at bounding box center [128, 75] width 37 height 6
click at [311, 43] on icon at bounding box center [310, 44] width 4 height 4
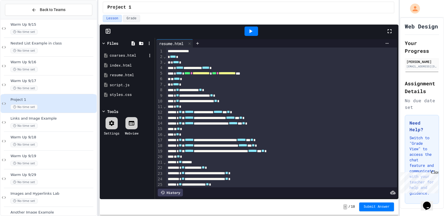
click at [115, 57] on div "coarses.html" at bounding box center [128, 56] width 37 height 6
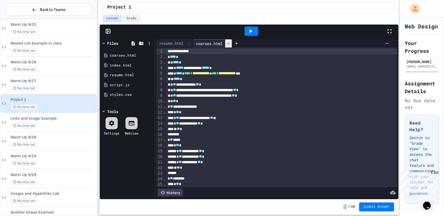
click at [230, 42] on icon at bounding box center [229, 44] width 4 height 4
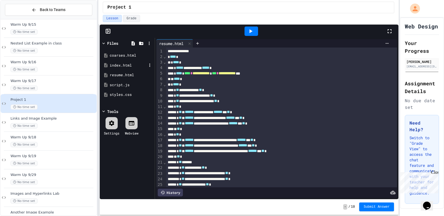
click at [132, 67] on div "index.html" at bounding box center [128, 66] width 37 height 6
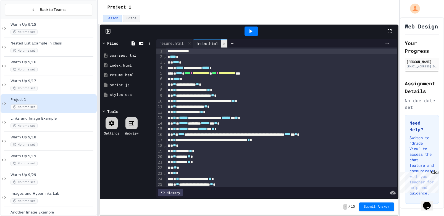
click at [227, 41] on div at bounding box center [224, 44] width 7 height 8
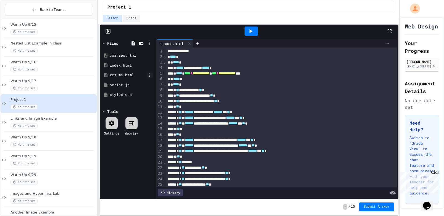
click at [150, 74] on icon at bounding box center [149, 74] width 1 height 3
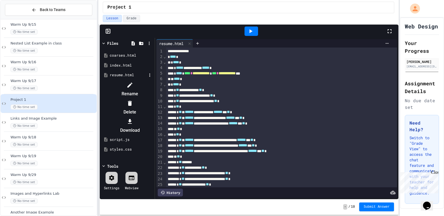
click at [150, 81] on div at bounding box center [127, 81] width 52 height 0
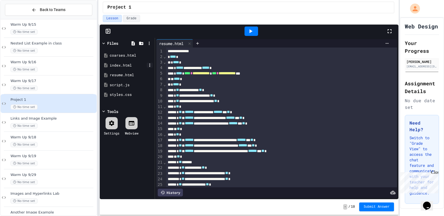
click at [150, 65] on icon at bounding box center [149, 65] width 5 height 5
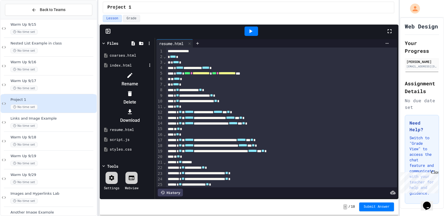
click at [153, 71] on div at bounding box center [127, 71] width 52 height 0
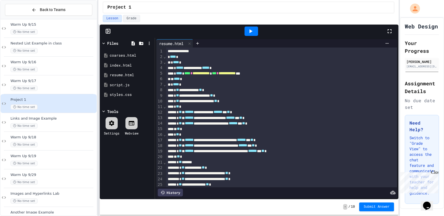
click at [254, 31] on div at bounding box center [252, 31] width 14 height 9
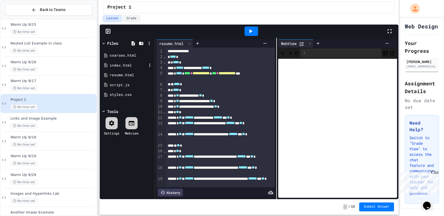
click at [122, 67] on div "index.html" at bounding box center [128, 66] width 37 height 6
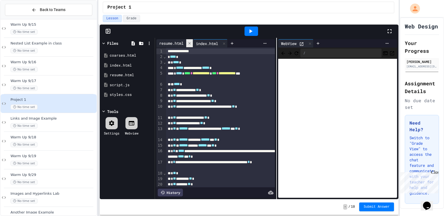
click at [189, 42] on icon at bounding box center [190, 43] width 4 height 4
click at [150, 65] on icon at bounding box center [149, 65] width 5 height 5
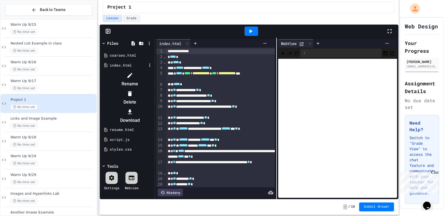
click at [133, 72] on icon at bounding box center [130, 75] width 7 height 7
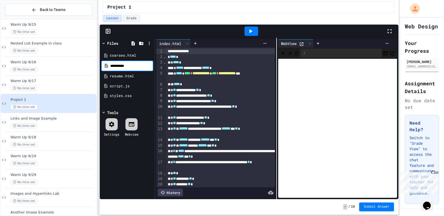
click at [121, 67] on input "**********" at bounding box center [131, 66] width 42 height 6
click at [111, 66] on input "**********" at bounding box center [131, 66] width 42 height 6
type input "**********"
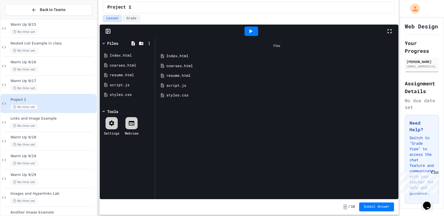
click at [178, 76] on div "resume.html" at bounding box center [280, 76] width 229 height 6
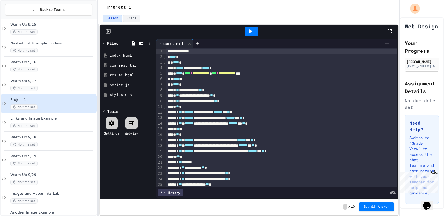
click at [252, 34] on icon at bounding box center [250, 31] width 7 height 7
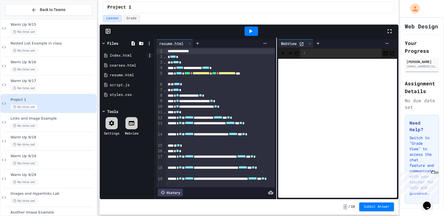
click at [148, 55] on icon at bounding box center [149, 55] width 5 height 5
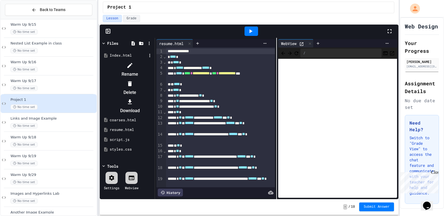
click at [153, 62] on li "Rename" at bounding box center [130, 70] width 47 height 18
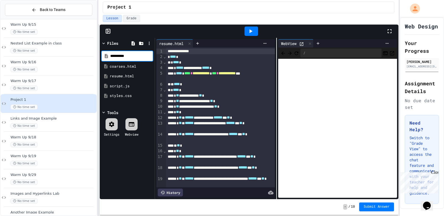
click at [120, 56] on input "**********" at bounding box center [131, 56] width 42 height 6
type input "**********"
click at [248, 30] on icon at bounding box center [250, 31] width 7 height 7
click at [149, 74] on icon at bounding box center [149, 75] width 5 height 5
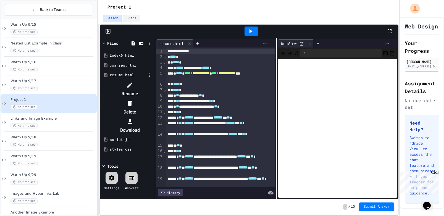
click at [133, 82] on icon at bounding box center [130, 85] width 7 height 7
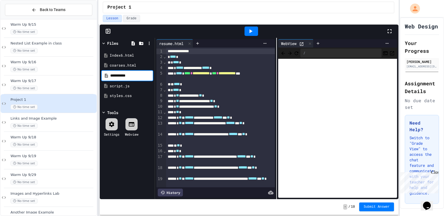
click at [123, 75] on input "**********" at bounding box center [131, 76] width 42 height 6
type input "**********"
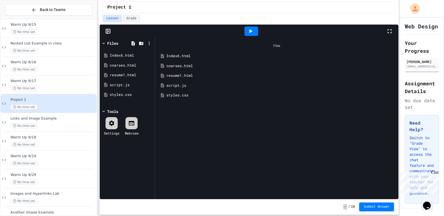
click at [187, 78] on div "resume1.html" at bounding box center [277, 76] width 238 height 10
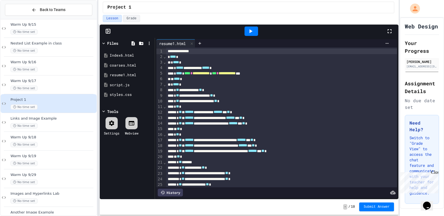
click at [254, 31] on div at bounding box center [252, 31] width 14 height 9
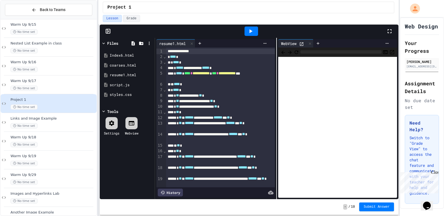
click at [254, 31] on div at bounding box center [252, 31] width 14 height 9
click at [254, 31] on div "Loading" at bounding box center [251, 31] width 32 height 9
click at [254, 31] on div at bounding box center [252, 31] width 14 height 9
click at [150, 77] on icon at bounding box center [149, 75] width 5 height 5
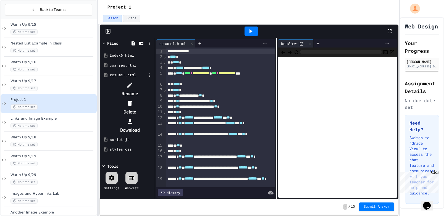
click at [133, 82] on icon at bounding box center [130, 85] width 7 height 7
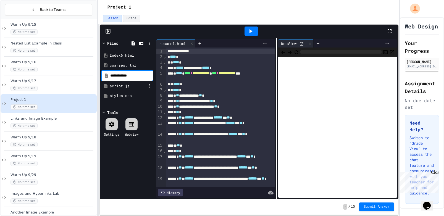
type input "*****"
click at [149, 75] on icon at bounding box center [149, 74] width 1 height 3
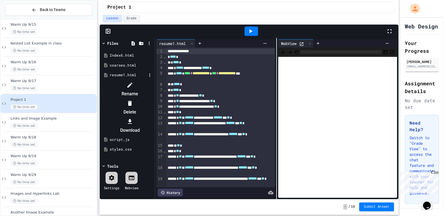
click at [133, 82] on icon at bounding box center [130, 85] width 7 height 7
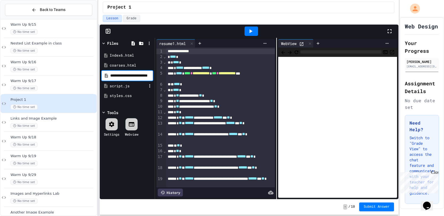
scroll to position [0, 5]
type input "**********"
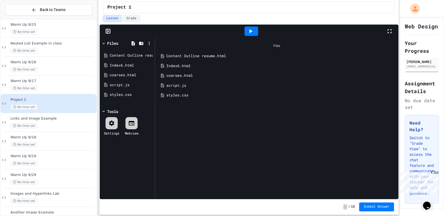
click at [206, 54] on div "Content Outline resume.html" at bounding box center [280, 56] width 229 height 6
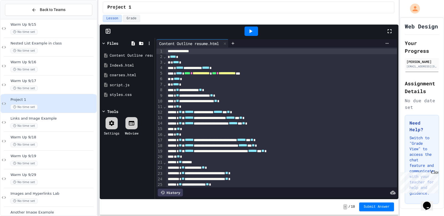
click at [253, 31] on icon at bounding box center [250, 31] width 7 height 7
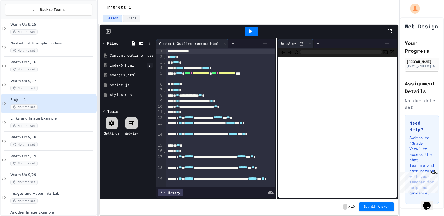
click at [149, 64] on icon at bounding box center [149, 65] width 5 height 5
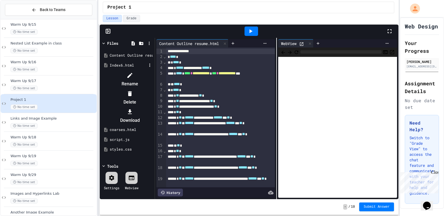
click at [153, 72] on div at bounding box center [130, 75] width 47 height 9
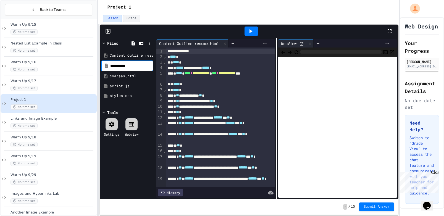
click at [123, 67] on input "**********" at bounding box center [131, 66] width 42 height 6
type input "**********"
click at [246, 35] on div at bounding box center [252, 31] width 14 height 9
click at [150, 66] on icon at bounding box center [149, 65] width 5 height 5
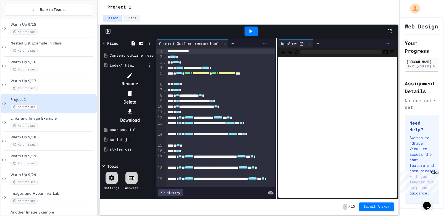
click at [132, 74] on icon at bounding box center [129, 75] width 5 height 5
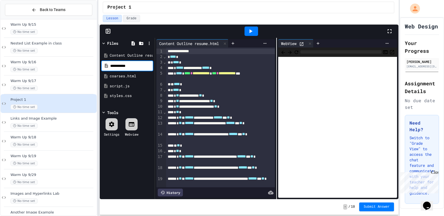
click at [112, 67] on input "**********" at bounding box center [131, 66] width 42 height 6
click at [123, 66] on input "**********" at bounding box center [131, 66] width 42 height 6
type input "**********"
click at [251, 31] on icon at bounding box center [251, 31] width 3 height 4
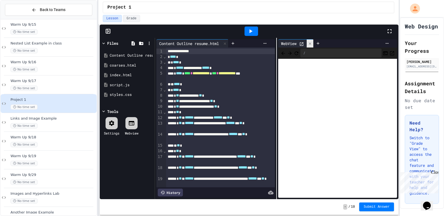
click at [308, 43] on div at bounding box center [310, 44] width 7 height 8
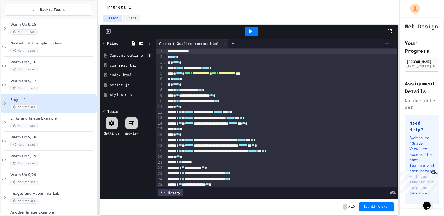
click at [150, 55] on icon at bounding box center [149, 55] width 5 height 5
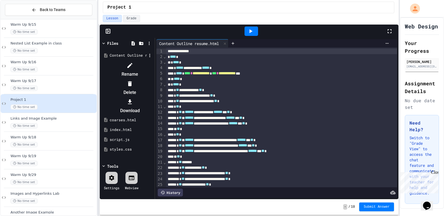
click at [133, 62] on icon at bounding box center [130, 65] width 7 height 7
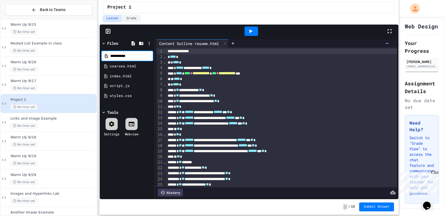
type input "**********"
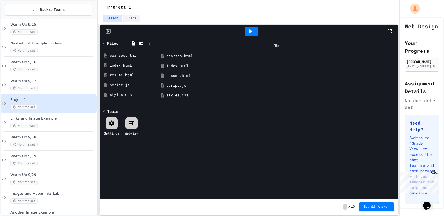
click at [253, 30] on icon at bounding box center [250, 31] width 7 height 7
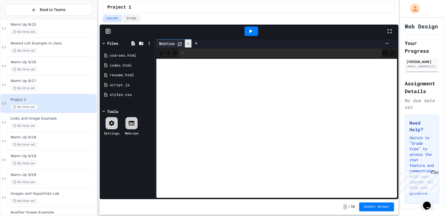
click at [187, 42] on icon at bounding box center [188, 44] width 4 height 4
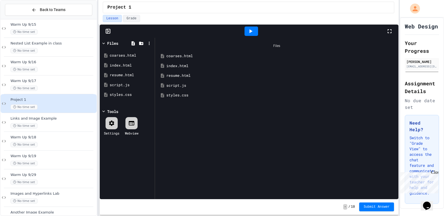
click at [109, 44] on div "Files" at bounding box center [112, 43] width 11 height 6
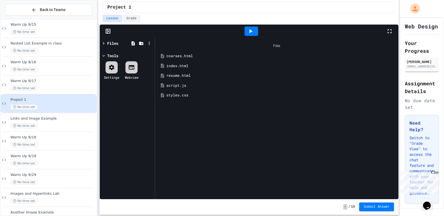
click at [109, 44] on div "Files" at bounding box center [112, 43] width 11 height 6
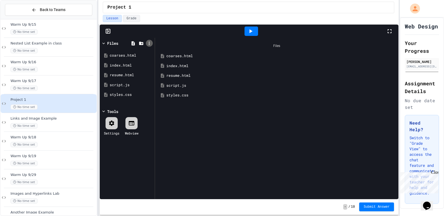
click at [151, 43] on icon at bounding box center [149, 43] width 5 height 5
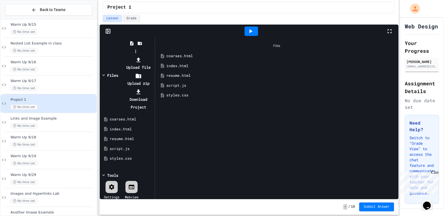
click at [153, 56] on div at bounding box center [135, 56] width 35 height 0
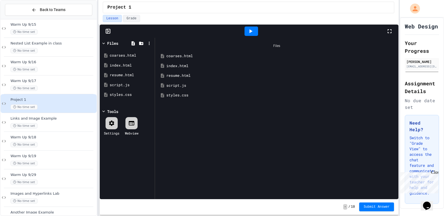
click at [110, 34] on icon at bounding box center [108, 31] width 6 height 6
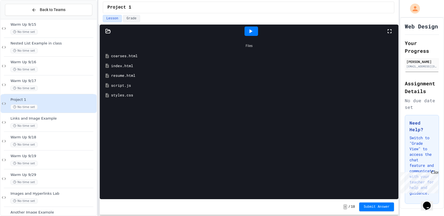
click at [110, 34] on icon at bounding box center [108, 31] width 6 height 6
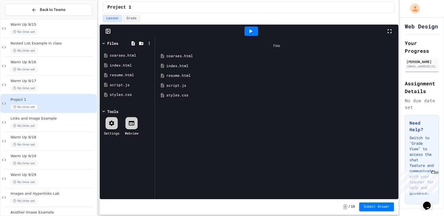
click at [254, 33] on div at bounding box center [252, 31] width 14 height 9
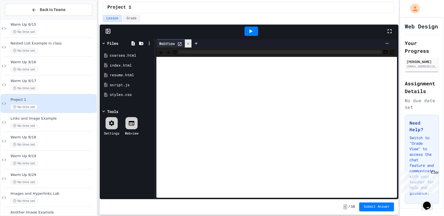
click at [187, 44] on icon at bounding box center [188, 44] width 4 height 4
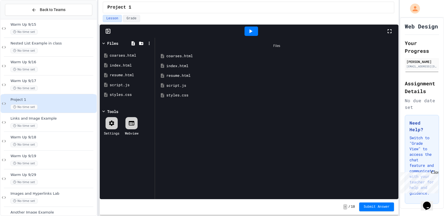
click at [184, 77] on div "resume.html" at bounding box center [280, 76] width 229 height 6
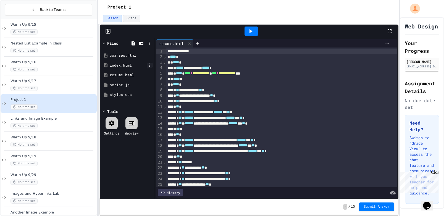
click at [151, 66] on icon at bounding box center [149, 65] width 5 height 5
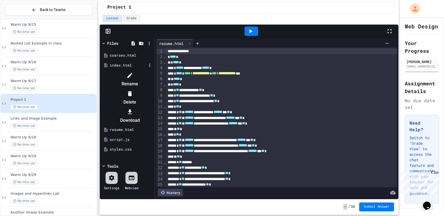
click at [153, 73] on div at bounding box center [130, 75] width 47 height 9
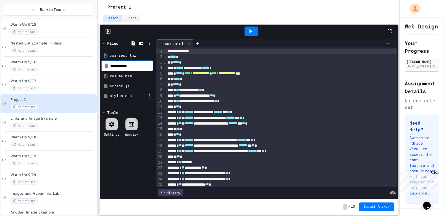
type input "**********"
click at [130, 75] on div "resume1.html" at bounding box center [128, 75] width 37 height 6
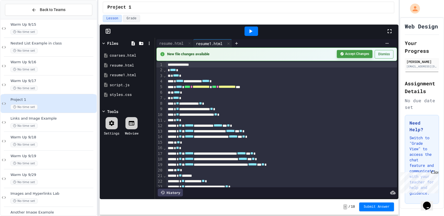
click at [347, 54] on button "Accept Changes" at bounding box center [355, 54] width 36 height 8
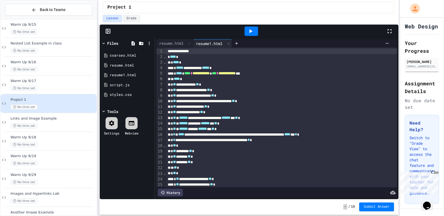
click at [248, 31] on icon at bounding box center [250, 31] width 7 height 7
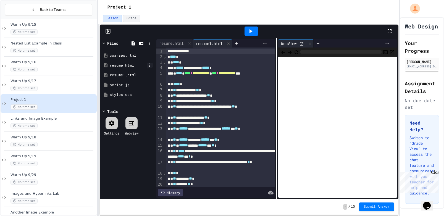
click at [148, 65] on icon at bounding box center [149, 65] width 5 height 5
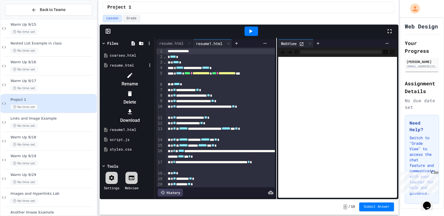
click at [153, 71] on li "Rename" at bounding box center [130, 80] width 47 height 18
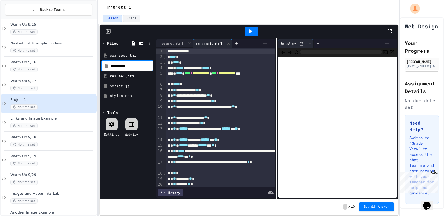
click at [123, 66] on input "**********" at bounding box center [131, 66] width 42 height 6
click at [112, 67] on input "**********" at bounding box center [131, 66] width 42 height 6
type input "**********"
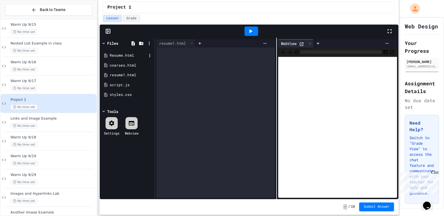
click at [140, 57] on div "Resume.html" at bounding box center [128, 56] width 37 height 6
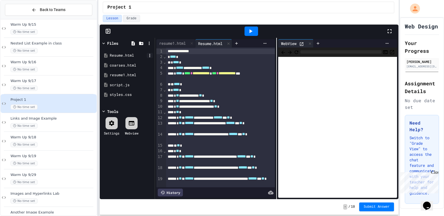
click at [150, 56] on icon at bounding box center [149, 55] width 1 height 3
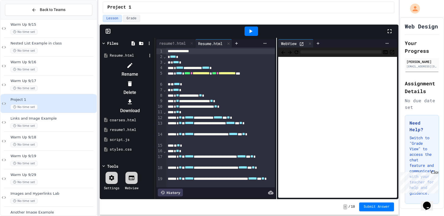
click at [153, 64] on div at bounding box center [130, 65] width 47 height 9
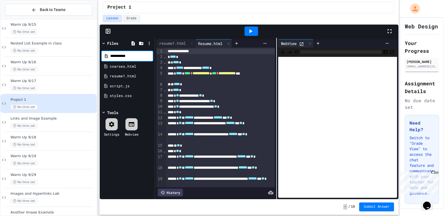
click at [112, 56] on input "**********" at bounding box center [131, 56] width 42 height 6
type input "**********"
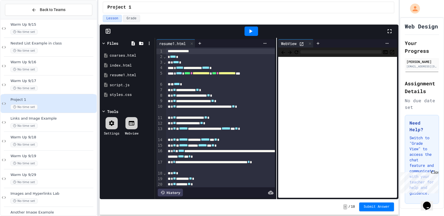
click at [254, 30] on div at bounding box center [252, 31] width 14 height 9
click at [302, 43] on icon at bounding box center [301, 44] width 5 height 5
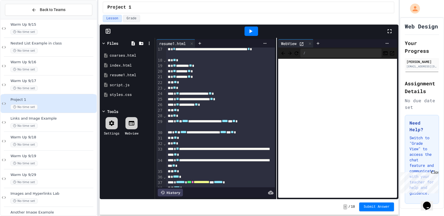
scroll to position [129, 0]
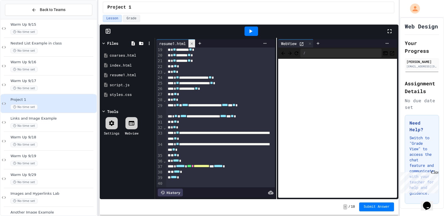
click at [193, 43] on icon at bounding box center [192, 44] width 4 height 4
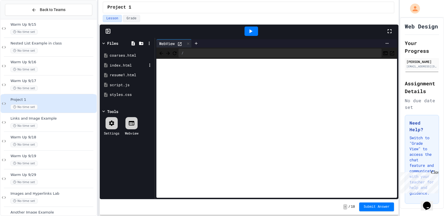
click at [130, 64] on div "index.html" at bounding box center [128, 66] width 37 height 6
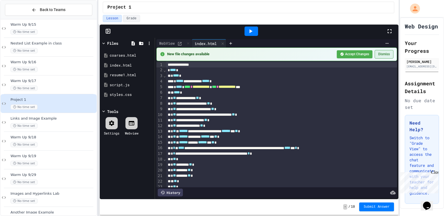
click at [389, 57] on button "Dismiss" at bounding box center [384, 54] width 19 height 9
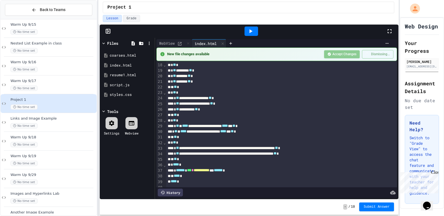
scroll to position [0, 0]
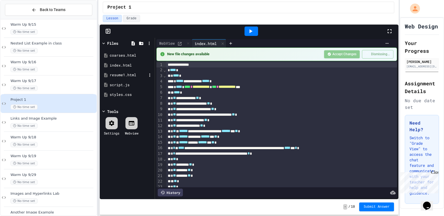
click at [125, 77] on div "resume1.html" at bounding box center [128, 75] width 37 height 6
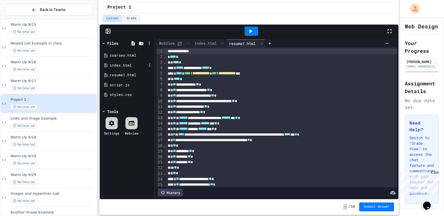
click at [120, 68] on div "index.html" at bounding box center [128, 66] width 37 height 6
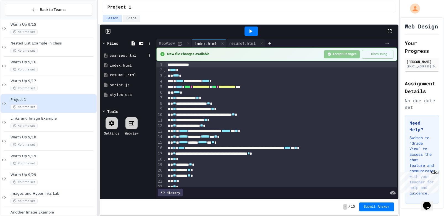
click at [127, 59] on div "coarses.html" at bounding box center [127, 56] width 52 height 10
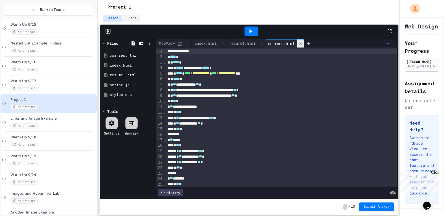
click at [303, 43] on icon at bounding box center [301, 44] width 4 height 4
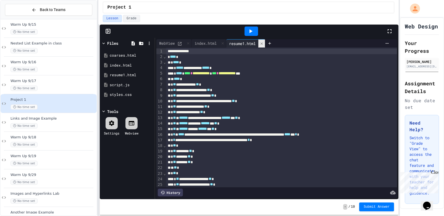
click at [264, 43] on icon at bounding box center [262, 44] width 4 height 4
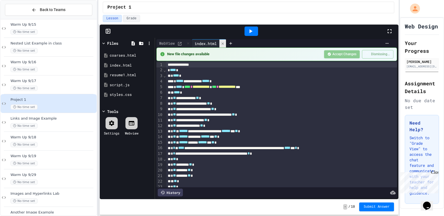
click at [225, 43] on icon at bounding box center [223, 44] width 4 height 4
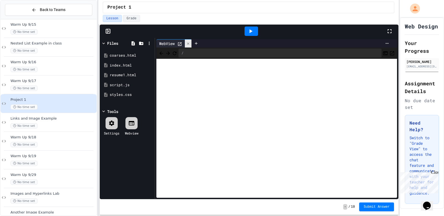
click at [190, 46] on div at bounding box center [188, 44] width 7 height 8
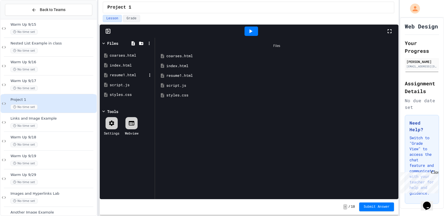
click at [140, 76] on div "resume1.html" at bounding box center [128, 75] width 37 height 6
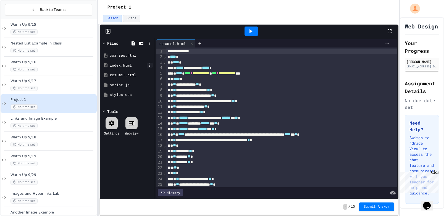
click at [149, 65] on icon at bounding box center [149, 65] width 5 height 5
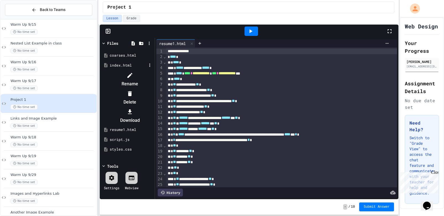
click at [153, 72] on div at bounding box center [130, 75] width 47 height 9
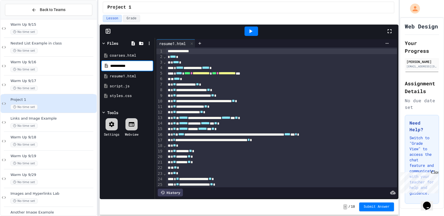
type input "**********"
click at [148, 75] on icon at bounding box center [149, 75] width 5 height 5
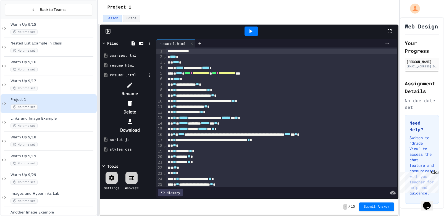
click at [133, 83] on icon at bounding box center [130, 85] width 7 height 7
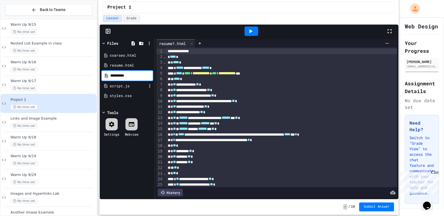
type input "**********"
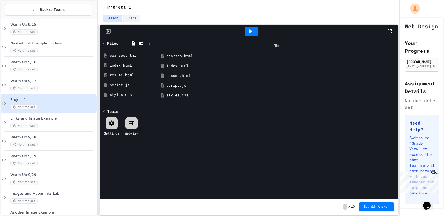
click at [253, 31] on icon at bounding box center [250, 31] width 7 height 7
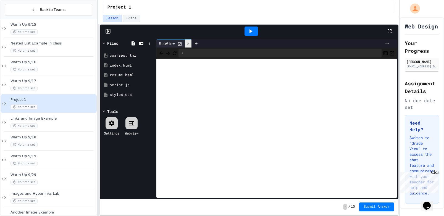
click at [188, 42] on icon at bounding box center [188, 44] width 4 height 4
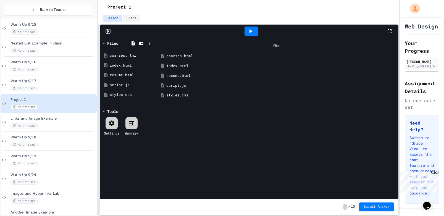
click at [184, 57] on div "coarses.html" at bounding box center [280, 56] width 229 height 6
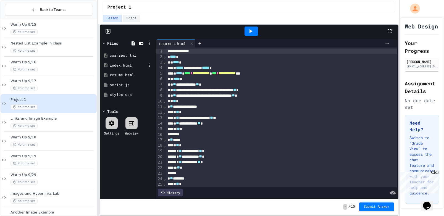
click at [136, 64] on div "index.html" at bounding box center [128, 66] width 37 height 6
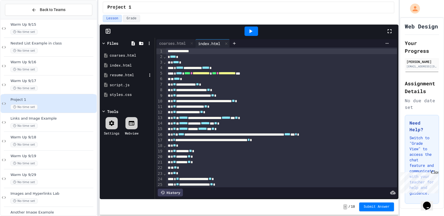
click at [132, 75] on div "resume.html" at bounding box center [128, 75] width 37 height 6
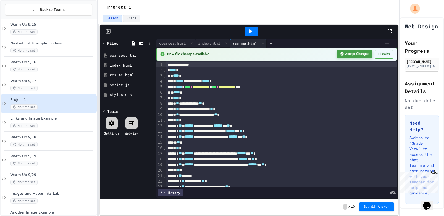
click at [357, 55] on button "Accept Changes" at bounding box center [355, 54] width 36 height 8
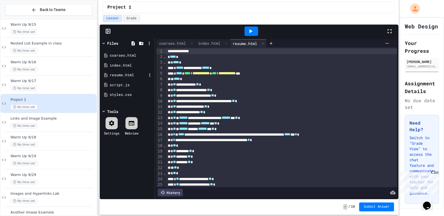
click at [141, 76] on div "resume.html" at bounding box center [128, 75] width 37 height 6
click at [120, 74] on div "resume.html" at bounding box center [128, 75] width 37 height 6
click at [122, 67] on div "index.html" at bounding box center [128, 66] width 37 height 6
click at [125, 53] on div "coarses.html" at bounding box center [128, 56] width 37 height 6
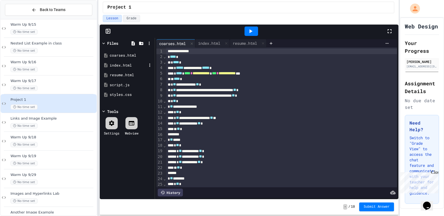
click at [130, 65] on div "index.html" at bounding box center [128, 66] width 37 height 6
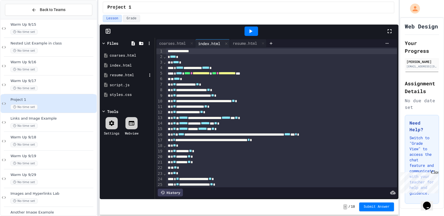
click at [132, 74] on div "resume.html" at bounding box center [128, 75] width 37 height 6
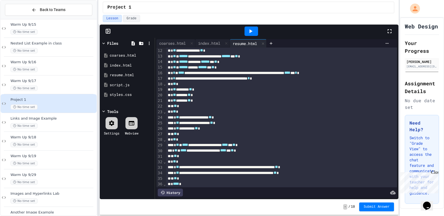
scroll to position [85, 0]
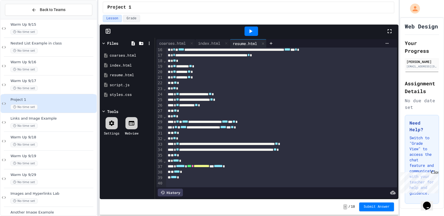
click at [219, 174] on div "** **** *" at bounding box center [281, 172] width 231 height 6
click at [225, 178] on div "** **** *" at bounding box center [281, 178] width 231 height 6
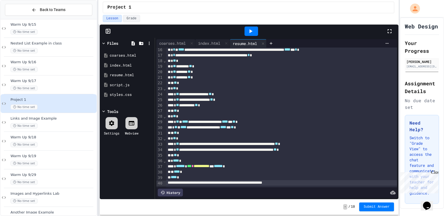
scroll to position [90, 0]
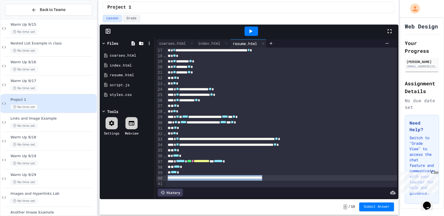
drag, startPoint x: 335, startPoint y: 178, endPoint x: 161, endPoint y: 178, distance: 174.4
click at [161, 178] on div "**********" at bounding box center [276, 118] width 241 height 140
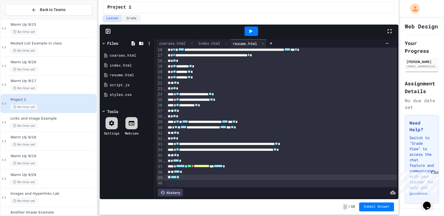
scroll to position [0, 0]
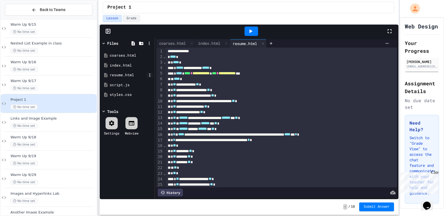
click at [150, 74] on icon at bounding box center [149, 74] width 1 height 3
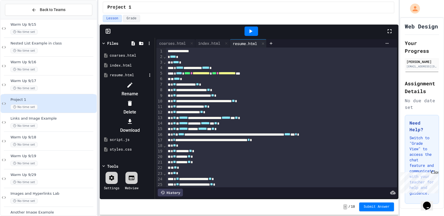
click at [133, 84] on icon at bounding box center [130, 85] width 7 height 7
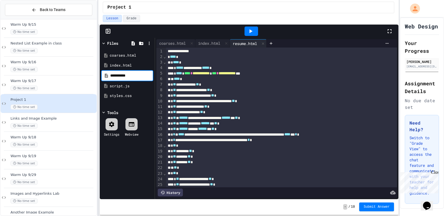
click at [124, 77] on input "**********" at bounding box center [131, 76] width 42 height 6
type input "**********"
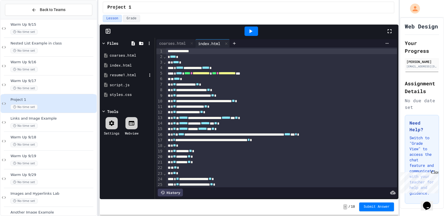
click at [120, 77] on div "resume1.html" at bounding box center [128, 75] width 37 height 6
click at [150, 77] on icon at bounding box center [149, 75] width 5 height 5
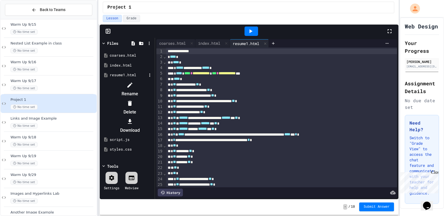
click at [153, 84] on li "Rename" at bounding box center [130, 90] width 47 height 18
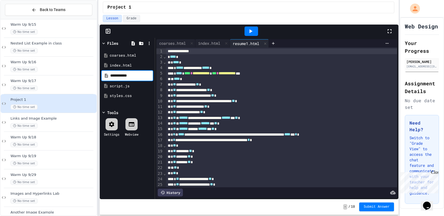
click at [124, 75] on input "**********" at bounding box center [131, 76] width 42 height 6
type input "**********"
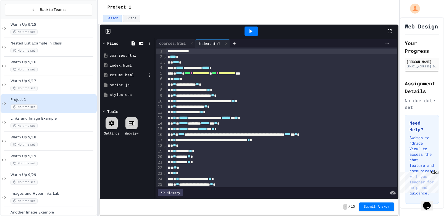
click at [118, 75] on div "resume.html" at bounding box center [128, 75] width 37 height 6
click at [255, 35] on div at bounding box center [252, 31] width 14 height 9
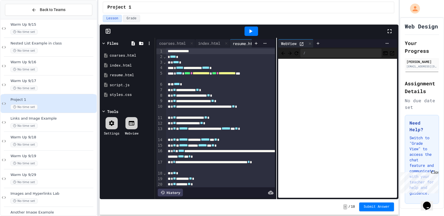
click at [325, 54] on div "/" at bounding box center [340, 53] width 81 height 9
drag, startPoint x: 317, startPoint y: 54, endPoint x: 311, endPoint y: 53, distance: 6.0
click at [311, 53] on div "/" at bounding box center [340, 53] width 81 height 9
click at [310, 44] on icon at bounding box center [310, 44] width 4 height 4
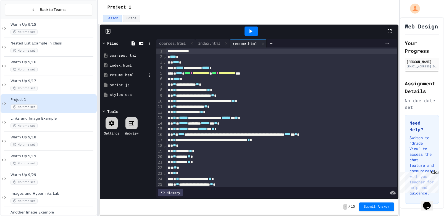
click at [135, 73] on div "resume.html" at bounding box center [128, 75] width 37 height 6
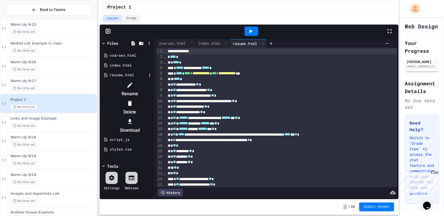
click at [152, 81] on div at bounding box center [127, 81] width 52 height 0
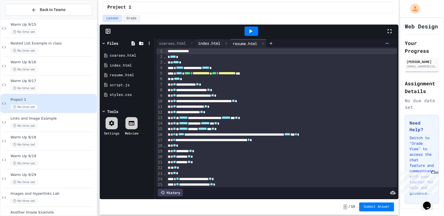
click at [216, 42] on div "index.html" at bounding box center [209, 43] width 28 height 6
click at [178, 42] on div "coarses.html" at bounding box center [172, 43] width 32 height 6
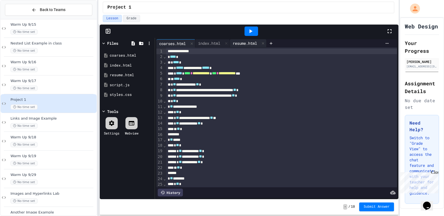
click at [238, 45] on div "resume.html" at bounding box center [245, 43] width 30 height 6
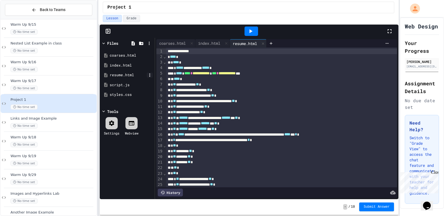
click at [149, 75] on icon at bounding box center [149, 74] width 1 height 3
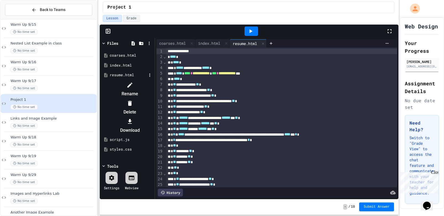
click at [151, 81] on li "Rename" at bounding box center [130, 90] width 47 height 18
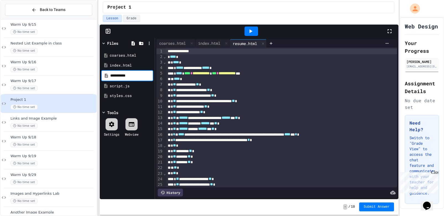
type input "**********"
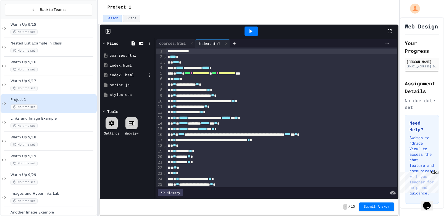
click at [127, 74] on div "index1.html" at bounding box center [128, 75] width 37 height 6
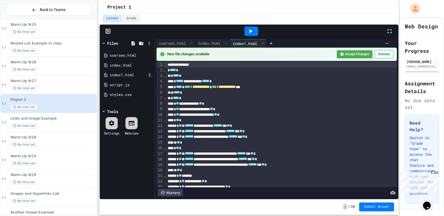
click at [149, 75] on icon at bounding box center [149, 75] width 5 height 5
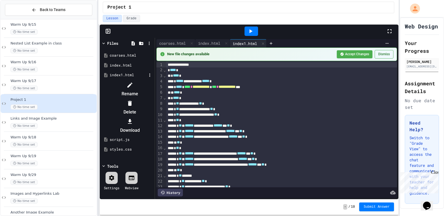
click at [153, 85] on div at bounding box center [130, 85] width 47 height 9
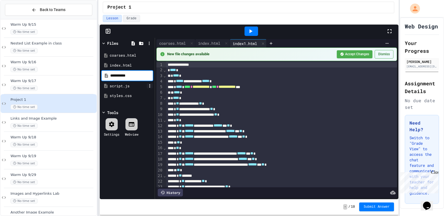
type input "**********"
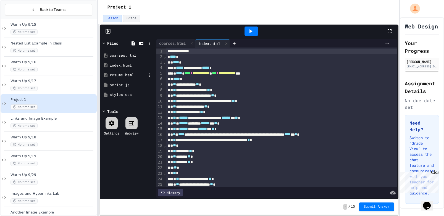
click at [130, 77] on div "resume.html" at bounding box center [128, 75] width 37 height 6
click at [149, 74] on icon at bounding box center [149, 74] width 1 height 3
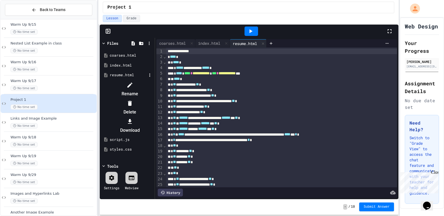
click at [153, 87] on li "Rename" at bounding box center [130, 90] width 47 height 18
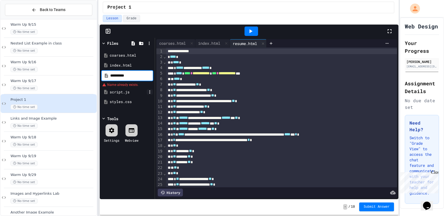
type input "**********"
click at [251, 28] on icon at bounding box center [250, 31] width 7 height 7
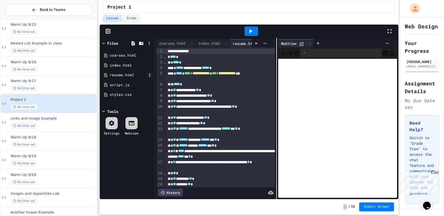
click at [150, 76] on icon at bounding box center [149, 75] width 5 height 5
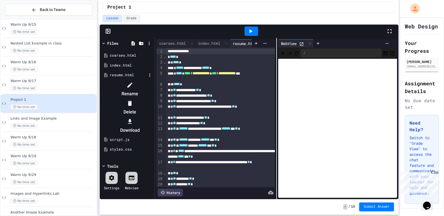
click at [133, 83] on icon at bounding box center [130, 85] width 7 height 7
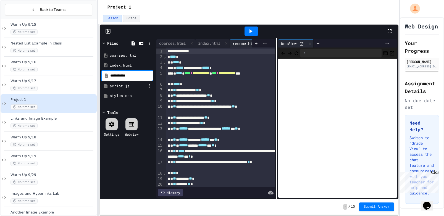
type input "**********"
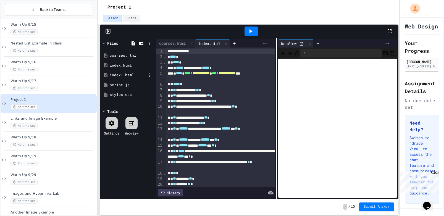
click at [134, 74] on div "index1.html" at bounding box center [128, 75] width 37 height 6
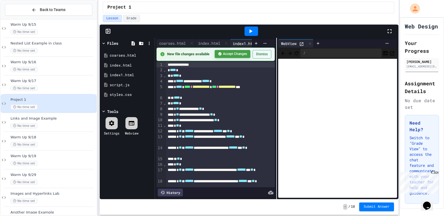
click at [244, 53] on button "Accept Changes" at bounding box center [233, 54] width 36 height 8
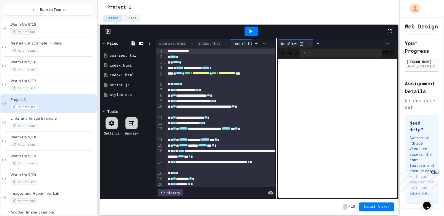
click at [243, 46] on div "index1.html" at bounding box center [245, 44] width 30 height 6
click at [117, 76] on div "index1.html" at bounding box center [128, 75] width 37 height 6
click at [119, 64] on div "index.html" at bounding box center [128, 66] width 37 height 6
click at [149, 66] on icon at bounding box center [149, 65] width 1 height 3
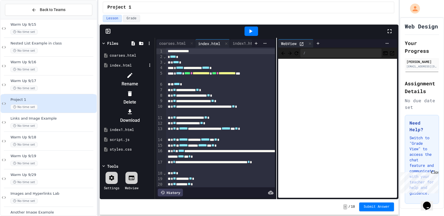
click at [129, 71] on div at bounding box center [127, 71] width 52 height 0
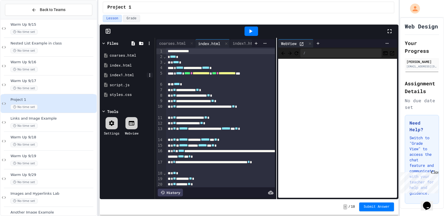
click at [147, 73] on icon at bounding box center [149, 75] width 5 height 5
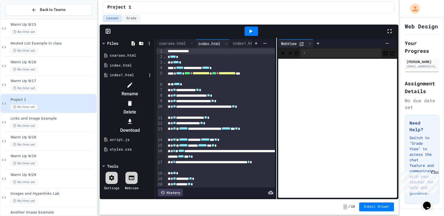
click at [133, 82] on icon at bounding box center [130, 85] width 7 height 7
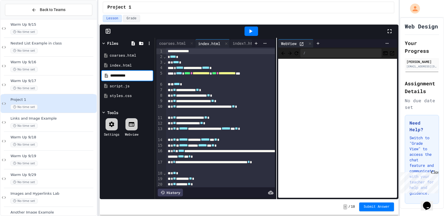
click at [124, 76] on input "**********" at bounding box center [131, 76] width 42 height 6
click at [123, 76] on input "**********" at bounding box center [131, 76] width 42 height 6
type input "**********"
click at [311, 44] on icon at bounding box center [310, 43] width 2 height 2
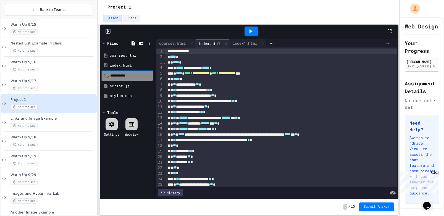
click at [251, 39] on div "**********" at bounding box center [276, 118] width 243 height 161
click at [251, 42] on div "index1.html" at bounding box center [245, 43] width 30 height 6
click at [143, 72] on div "**********" at bounding box center [127, 75] width 52 height 11
click at [136, 65] on div "index.html" at bounding box center [128, 66] width 37 height 6
click at [241, 45] on div "index1.html" at bounding box center [245, 43] width 30 height 6
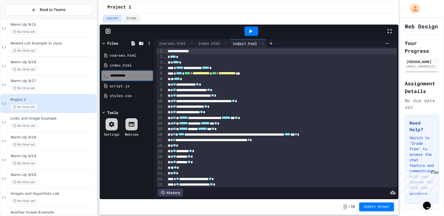
click at [241, 45] on div "index1.html" at bounding box center [245, 44] width 30 height 6
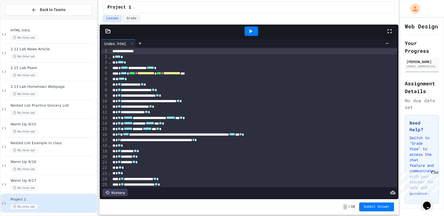
click at [107, 30] on icon at bounding box center [108, 31] width 6 height 6
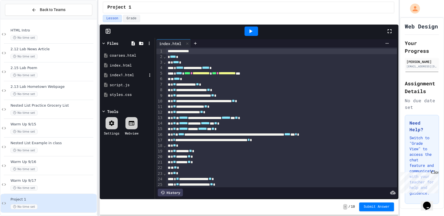
click at [128, 74] on div "index1.html" at bounding box center [128, 75] width 37 height 6
click at [124, 66] on div "index.html" at bounding box center [128, 66] width 37 height 6
click at [133, 75] on div "index1.html" at bounding box center [128, 75] width 37 height 6
click at [152, 77] on div at bounding box center [150, 75] width 6 height 5
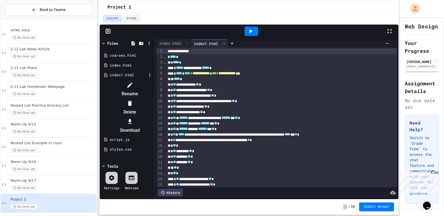
click at [133, 82] on icon at bounding box center [130, 85] width 7 height 7
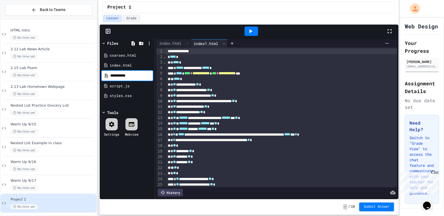
type input "**********"
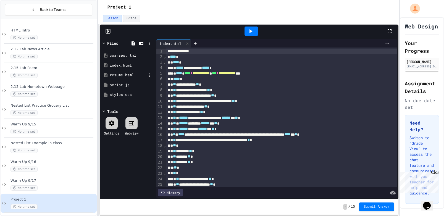
click at [137, 74] on div "resume.html" at bounding box center [128, 75] width 37 height 6
click at [149, 76] on icon at bounding box center [149, 75] width 5 height 5
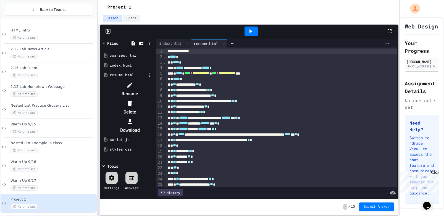
click at [153, 87] on div at bounding box center [130, 85] width 47 height 9
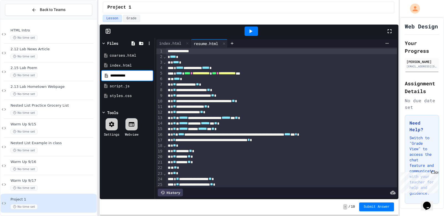
type input "**********"
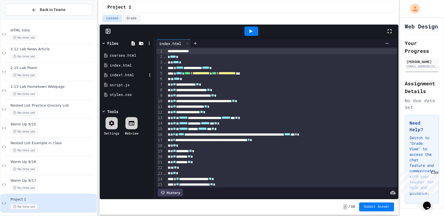
click at [124, 76] on div "index1.html" at bounding box center [128, 75] width 37 height 6
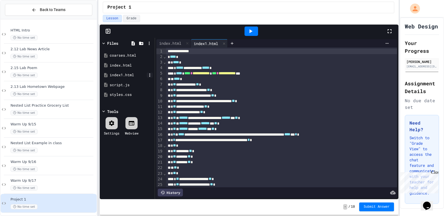
click at [148, 76] on icon at bounding box center [149, 75] width 5 height 5
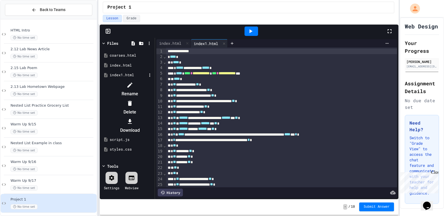
click at [133, 82] on icon at bounding box center [130, 85] width 7 height 7
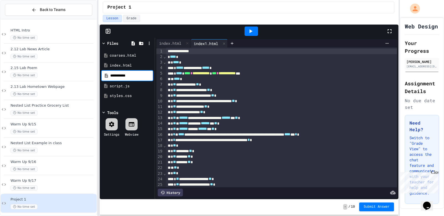
click at [124, 76] on input "**********" at bounding box center [131, 76] width 42 height 6
type input "**********"
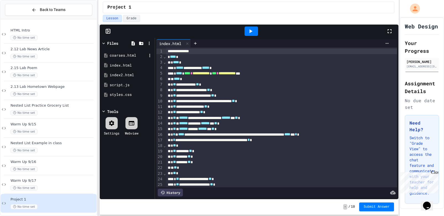
click at [127, 54] on div "coarses.html" at bounding box center [128, 56] width 37 height 6
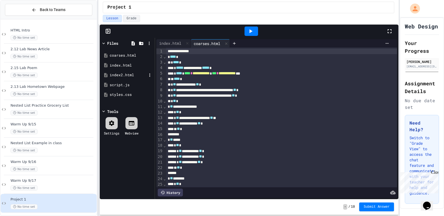
click at [131, 73] on div "index2.html" at bounding box center [128, 75] width 37 height 6
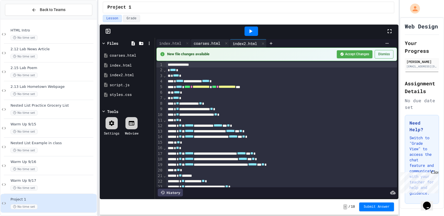
click at [210, 42] on div "coarses.html" at bounding box center [207, 43] width 32 height 6
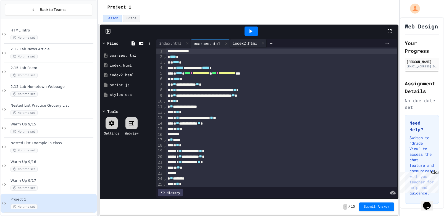
click at [256, 43] on div "index2.html" at bounding box center [245, 43] width 30 height 6
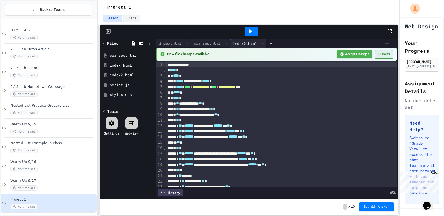
click at [380, 55] on button "Dismiss" at bounding box center [384, 54] width 19 height 9
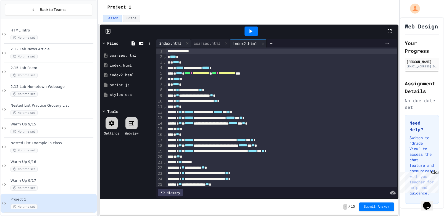
click at [166, 42] on div "index.html" at bounding box center [170, 43] width 28 height 6
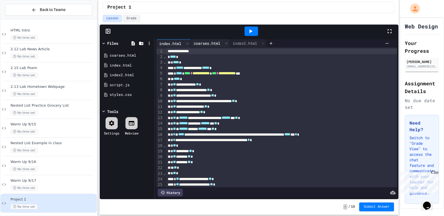
click at [213, 44] on div "coarses.html" at bounding box center [207, 43] width 32 height 6
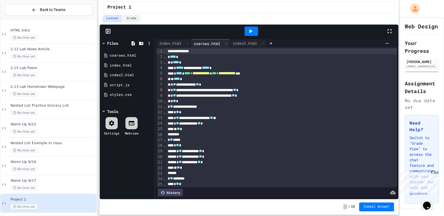
click at [253, 35] on icon at bounding box center [250, 31] width 7 height 7
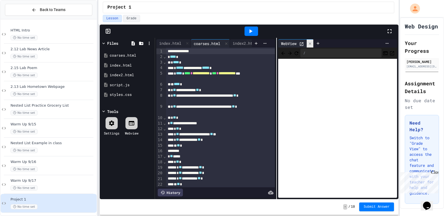
click at [312, 44] on icon at bounding box center [310, 44] width 4 height 4
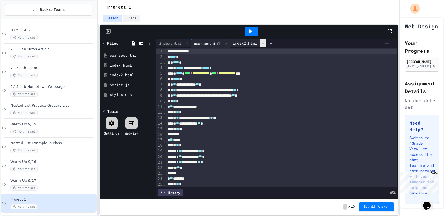
click at [265, 43] on icon at bounding box center [263, 43] width 4 height 4
click at [228, 43] on icon at bounding box center [226, 44] width 4 height 4
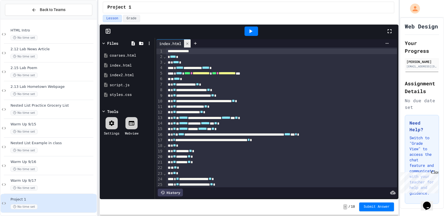
click at [189, 42] on icon at bounding box center [187, 44] width 4 height 4
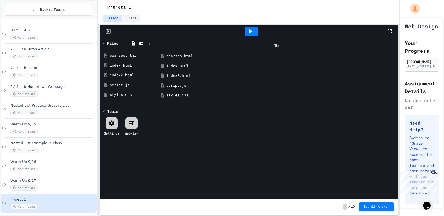
click at [108, 44] on div "Files" at bounding box center [112, 43] width 11 height 6
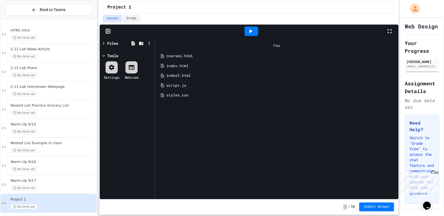
click at [107, 55] on div "Tools" at bounding box center [112, 56] width 11 height 6
click at [106, 43] on icon at bounding box center [103, 43] width 5 height 5
click at [149, 65] on icon at bounding box center [149, 65] width 5 height 5
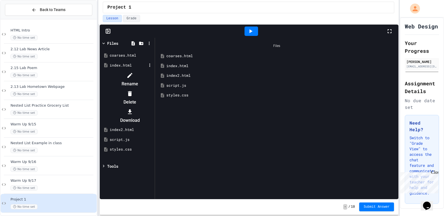
click at [133, 73] on icon at bounding box center [130, 75] width 7 height 7
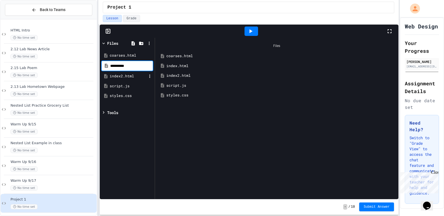
type input "**********"
click at [149, 77] on icon at bounding box center [149, 74] width 1 height 3
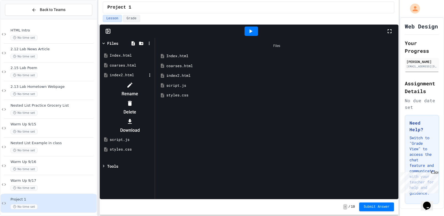
click at [133, 82] on icon at bounding box center [130, 85] width 7 height 7
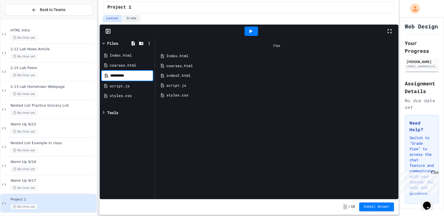
type input "**********"
click at [150, 55] on icon at bounding box center [149, 55] width 5 height 5
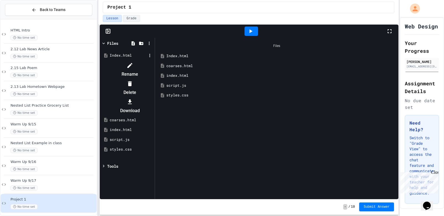
click at [149, 62] on li "Rename" at bounding box center [130, 70] width 47 height 18
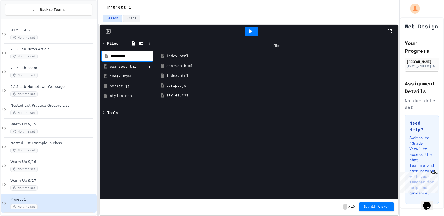
type input "**********"
click at [257, 28] on div at bounding box center [252, 31] width 14 height 9
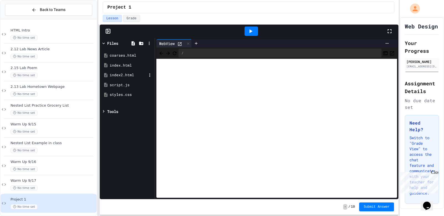
click at [127, 74] on div "index2.html" at bounding box center [128, 75] width 37 height 6
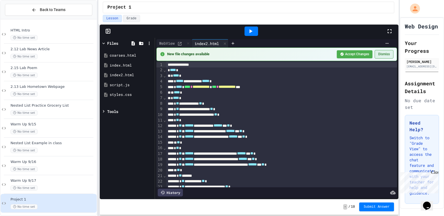
click at [388, 57] on button "Dismiss" at bounding box center [384, 54] width 19 height 9
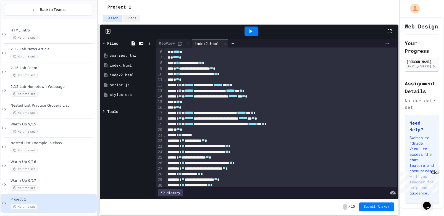
scroll to position [57, 0]
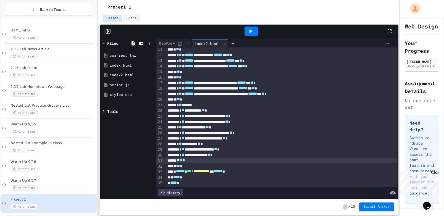
click at [200, 161] on div "** ** *" at bounding box center [281, 161] width 231 height 6
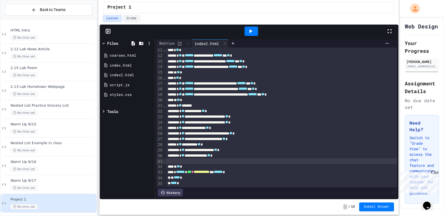
scroll to position [52, 0]
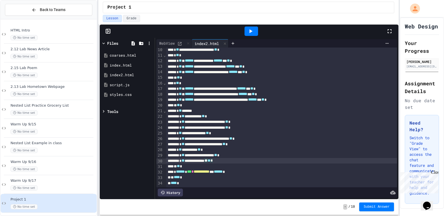
click at [206, 108] on div "** ** *" at bounding box center [281, 106] width 231 height 6
click at [206, 111] on div "* ** *******" at bounding box center [281, 111] width 231 height 6
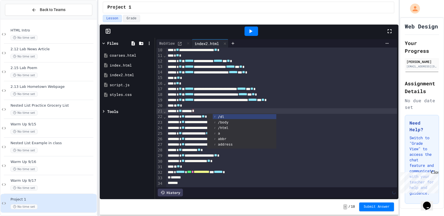
scroll to position [51, 0]
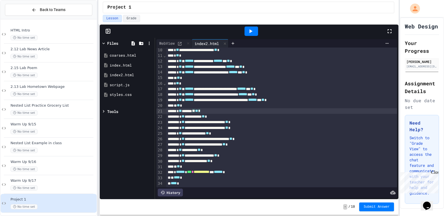
click at [250, 31] on icon at bounding box center [251, 31] width 3 height 4
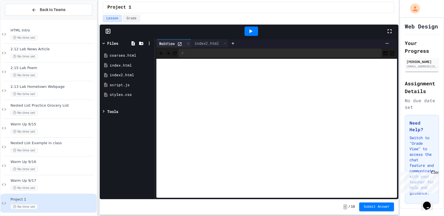
click at [180, 46] on icon at bounding box center [180, 44] width 4 height 4
click at [212, 45] on div "index2.html" at bounding box center [207, 43] width 30 height 6
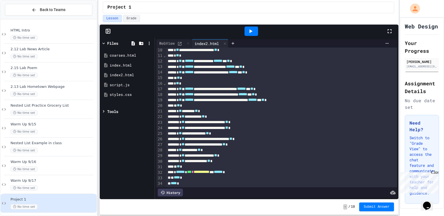
click at [182, 111] on span "**" at bounding box center [180, 111] width 3 height 4
click at [198, 110] on span "**" at bounding box center [196, 111] width 3 height 4
click at [251, 31] on icon at bounding box center [251, 31] width 3 height 4
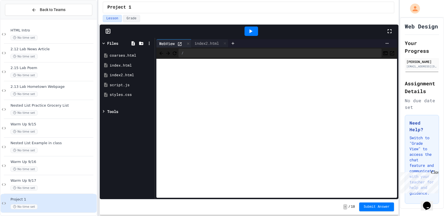
click at [180, 43] on icon at bounding box center [179, 44] width 5 height 5
click at [206, 45] on div "index2.html" at bounding box center [207, 43] width 30 height 6
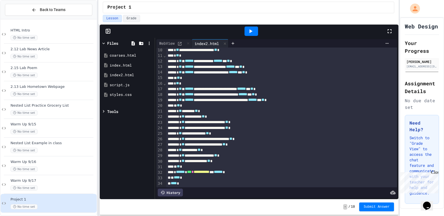
click at [252, 32] on icon at bounding box center [250, 31] width 7 height 7
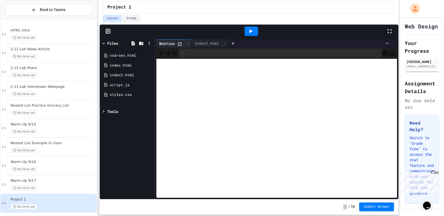
click at [252, 32] on icon at bounding box center [250, 31] width 7 height 7
click at [226, 43] on icon at bounding box center [225, 43] width 4 height 4
click at [150, 74] on icon at bounding box center [149, 75] width 5 height 5
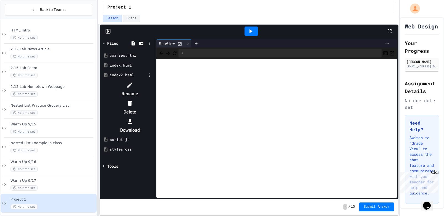
click at [153, 81] on div at bounding box center [127, 81] width 52 height 0
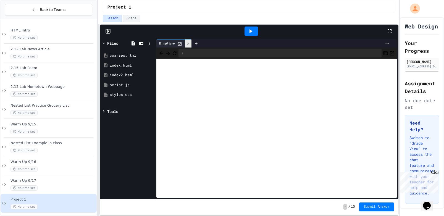
click at [188, 43] on icon at bounding box center [188, 44] width 4 height 4
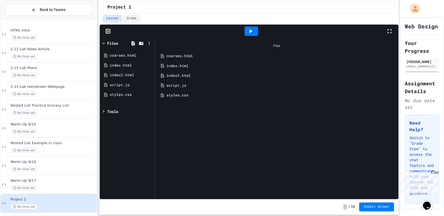
click at [105, 43] on icon at bounding box center [103, 43] width 5 height 5
click at [108, 42] on div "Files" at bounding box center [112, 43] width 11 height 6
click at [174, 56] on div "coarses.html" at bounding box center [280, 56] width 229 height 6
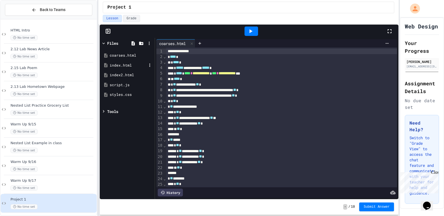
click at [128, 64] on div "index.html" at bounding box center [128, 66] width 37 height 6
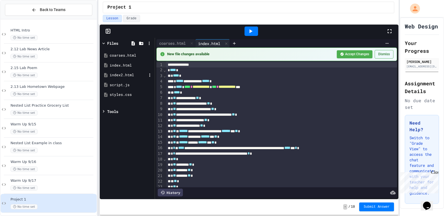
click at [132, 73] on div "index2.html" at bounding box center [128, 75] width 37 height 6
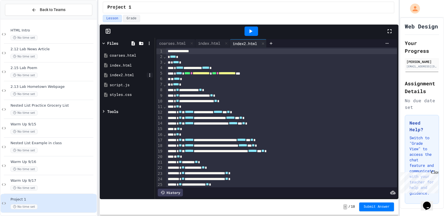
click at [148, 77] on icon at bounding box center [149, 75] width 5 height 5
click at [151, 81] on div at bounding box center [127, 81] width 52 height 0
click at [148, 76] on icon at bounding box center [149, 75] width 5 height 5
click at [132, 83] on icon at bounding box center [129, 85] width 5 height 5
type input "**********"
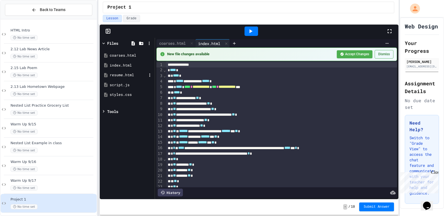
click at [129, 72] on div "resume.html" at bounding box center [127, 75] width 52 height 10
click at [389, 52] on button "Dismiss" at bounding box center [384, 54] width 19 height 9
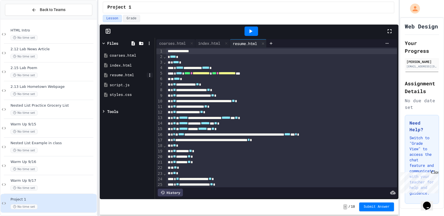
click at [150, 77] on icon at bounding box center [149, 75] width 5 height 5
click at [133, 83] on icon at bounding box center [130, 85] width 7 height 7
type input "**********"
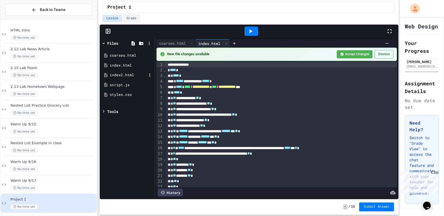
click at [125, 73] on div "index2.html" at bounding box center [128, 75] width 37 height 6
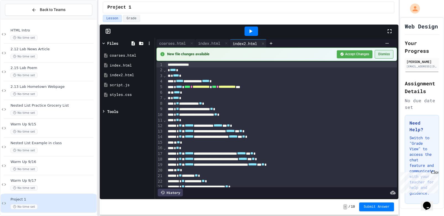
click at [385, 57] on button "Dismiss" at bounding box center [384, 54] width 19 height 9
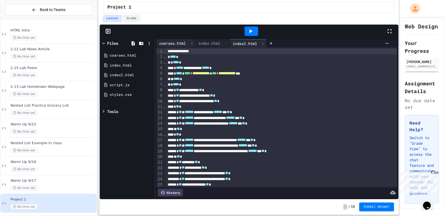
click at [181, 44] on div "coarses.html" at bounding box center [172, 43] width 32 height 6
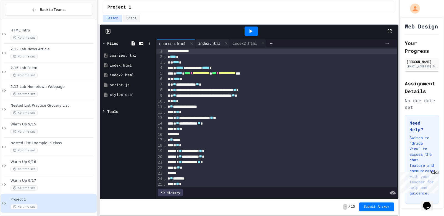
click at [215, 42] on div "index.html" at bounding box center [209, 43] width 28 height 6
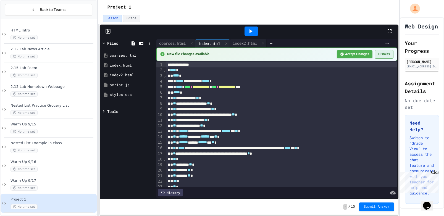
click at [388, 54] on button "Dismiss" at bounding box center [384, 54] width 19 height 9
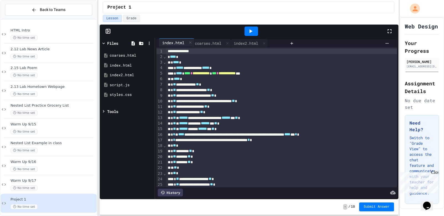
drag, startPoint x: 216, startPoint y: 44, endPoint x: 171, endPoint y: 43, distance: 44.8
click at [171, 43] on div "coarses.html index.html index2.html" at bounding box center [221, 43] width 131 height 8
click at [212, 41] on div "index.html" at bounding box center [209, 44] width 28 height 6
click at [129, 54] on div "coarses.html" at bounding box center [128, 56] width 37 height 6
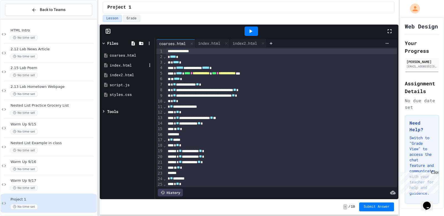
click at [135, 61] on div "index.html" at bounding box center [127, 66] width 52 height 10
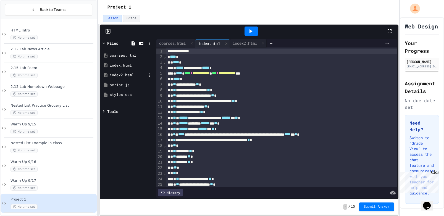
click at [128, 74] on div "index2.html" at bounding box center [128, 75] width 37 height 6
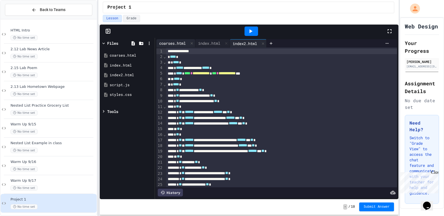
click at [171, 42] on div "coarses.html" at bounding box center [172, 43] width 32 height 6
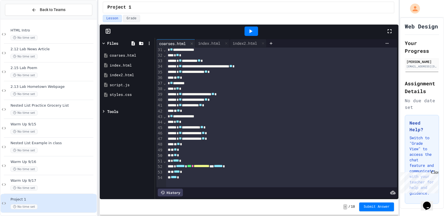
scroll to position [0, 0]
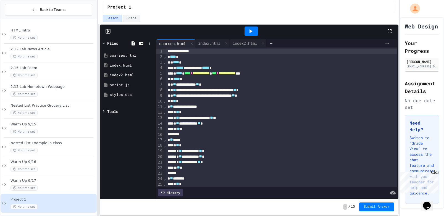
click at [248, 31] on icon at bounding box center [250, 31] width 7 height 7
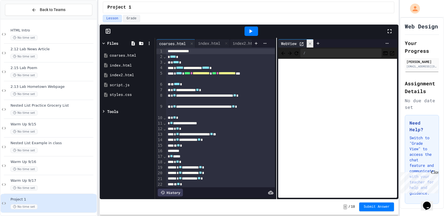
click at [311, 44] on icon at bounding box center [310, 43] width 2 height 2
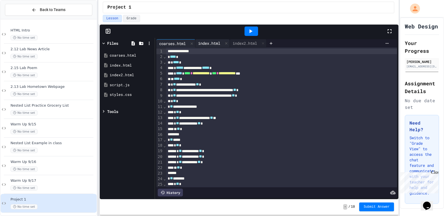
click at [204, 44] on div "index.html" at bounding box center [209, 43] width 28 height 6
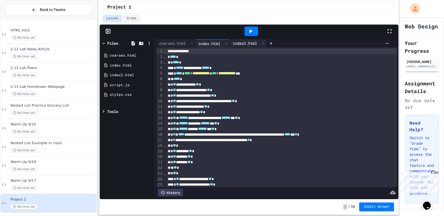
click at [247, 41] on div "index2.html" at bounding box center [245, 43] width 30 height 6
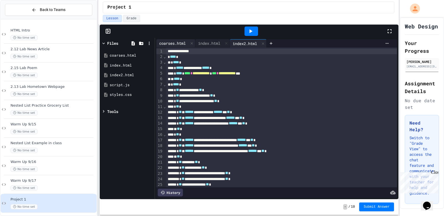
click at [176, 44] on div "coarses.html" at bounding box center [172, 43] width 32 height 6
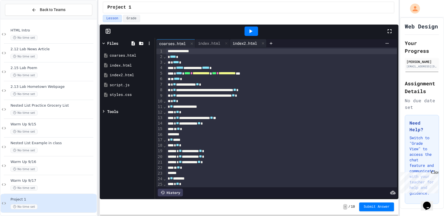
click at [237, 42] on div "index2.html" at bounding box center [245, 43] width 30 height 6
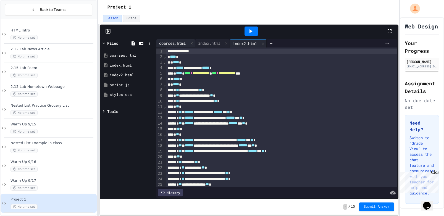
click at [181, 43] on div "coarses.html" at bounding box center [172, 43] width 32 height 6
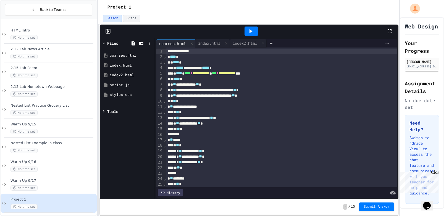
click at [107, 44] on div at bounding box center [104, 43] width 6 height 6
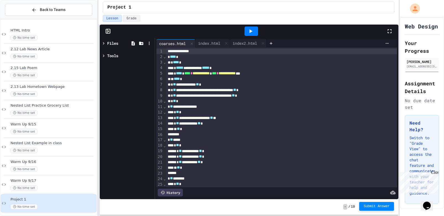
click at [367, 206] on span "Submit Answer" at bounding box center [377, 206] width 26 height 4
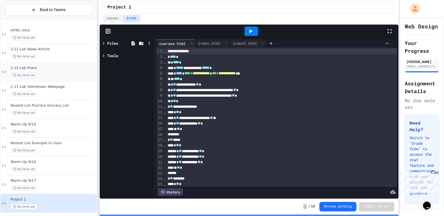
scroll to position [153, 0]
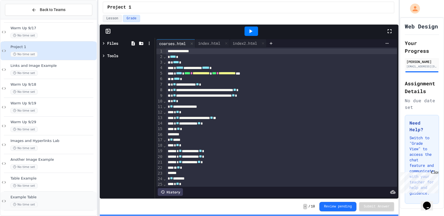
click at [54, 206] on div "No time set" at bounding box center [52, 204] width 85 height 5
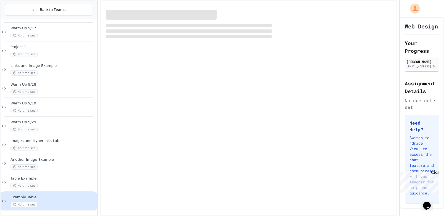
scroll to position [146, 0]
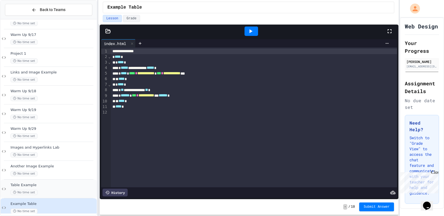
click at [49, 191] on div "No time set" at bounding box center [52, 192] width 85 height 5
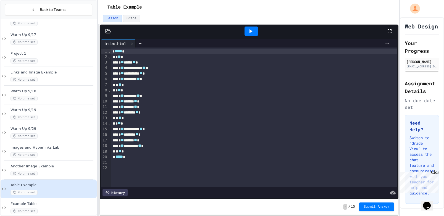
click at [246, 32] on div at bounding box center [252, 31] width 14 height 9
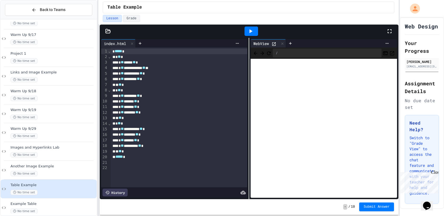
click at [279, 41] on div at bounding box center [275, 44] width 7 height 6
click at [281, 41] on div at bounding box center [282, 44] width 7 height 8
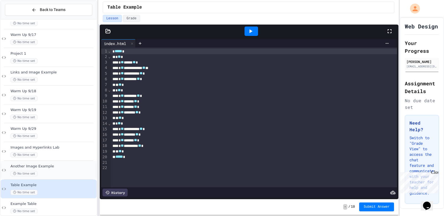
click at [55, 163] on div "Another Image Example No time set" at bounding box center [49, 170] width 96 height 19
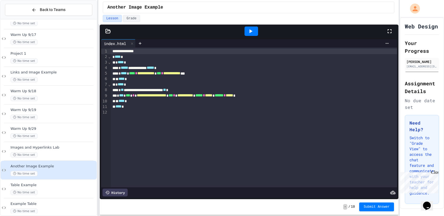
click at [255, 33] on div at bounding box center [252, 31] width 14 height 9
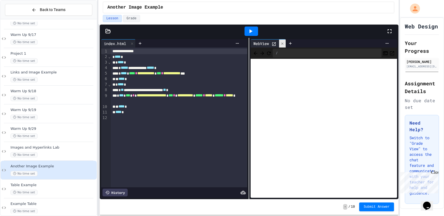
click at [284, 42] on icon at bounding box center [282, 44] width 4 height 4
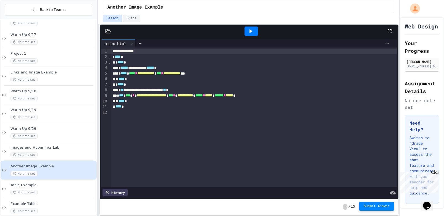
click at [387, 204] on span "Submit Answer" at bounding box center [377, 206] width 26 height 4
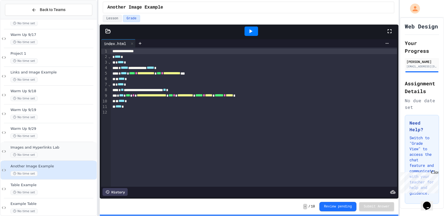
click at [28, 150] on div "Images and Hyperlinks Lab No time set" at bounding box center [52, 151] width 85 height 12
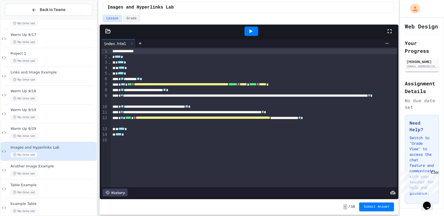
click at [253, 27] on div at bounding box center [252, 31] width 14 height 9
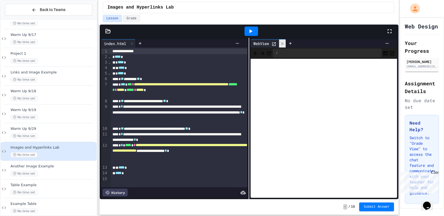
click at [282, 42] on icon at bounding box center [282, 44] width 4 height 4
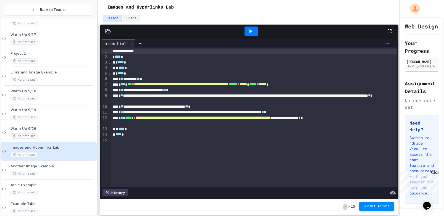
click at [372, 208] on span "Submit Answer" at bounding box center [377, 206] width 26 height 4
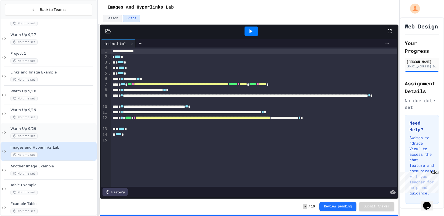
click at [60, 138] on div "No time set" at bounding box center [52, 135] width 85 height 5
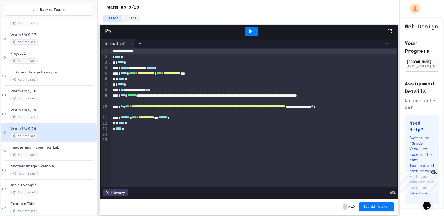
click at [253, 30] on icon at bounding box center [250, 31] width 7 height 7
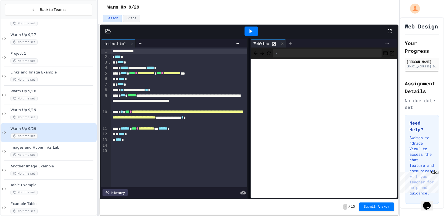
click at [287, 42] on div at bounding box center [290, 43] width 9 height 8
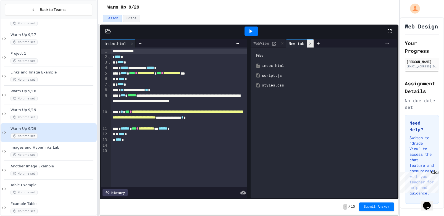
click at [309, 40] on div at bounding box center [310, 44] width 7 height 8
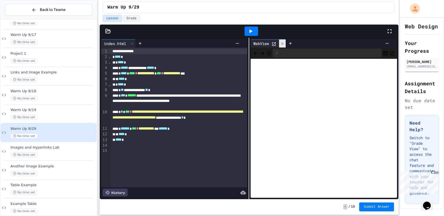
click at [282, 43] on icon at bounding box center [282, 43] width 2 height 2
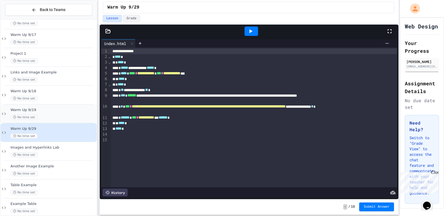
click at [74, 116] on div "No time set" at bounding box center [52, 117] width 85 height 5
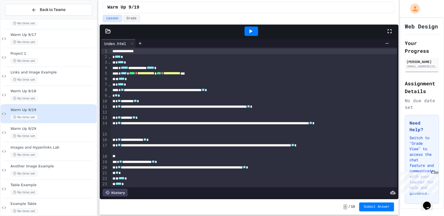
click at [253, 36] on div at bounding box center [252, 31] width 14 height 9
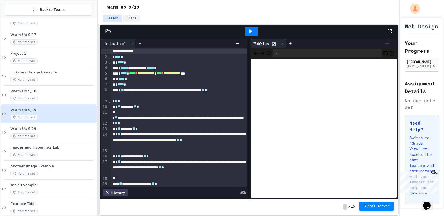
click at [376, 206] on span "Submit Answer" at bounding box center [377, 206] width 26 height 4
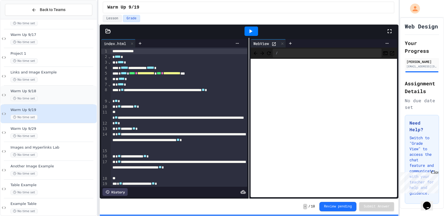
click at [57, 91] on span "Warm Up 9/18" at bounding box center [52, 91] width 85 height 5
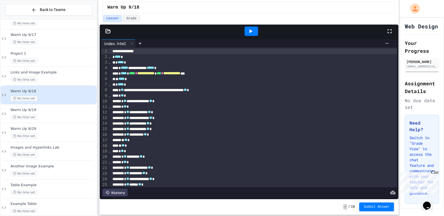
click at [250, 32] on icon at bounding box center [251, 31] width 3 height 4
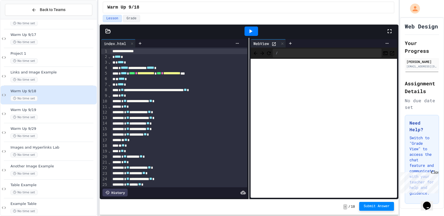
click at [388, 204] on span "Submit Answer" at bounding box center [377, 206] width 26 height 4
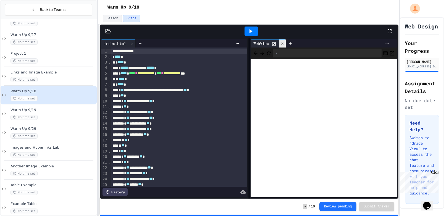
click at [283, 44] on icon at bounding box center [282, 43] width 2 height 2
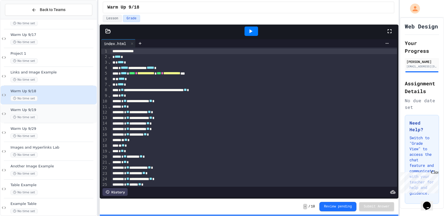
click at [41, 105] on div "Warm Up 9/19 No time set" at bounding box center [49, 113] width 96 height 19
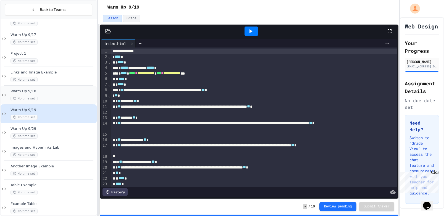
click at [53, 90] on span "Warm Up 9/18" at bounding box center [52, 91] width 85 height 5
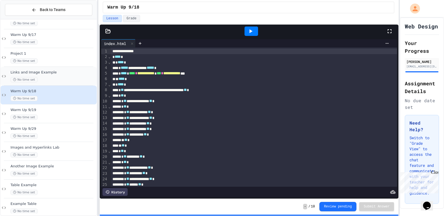
click at [59, 80] on div "No time set" at bounding box center [52, 79] width 85 height 5
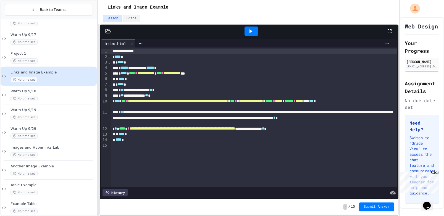
click at [255, 28] on div at bounding box center [252, 31] width 14 height 9
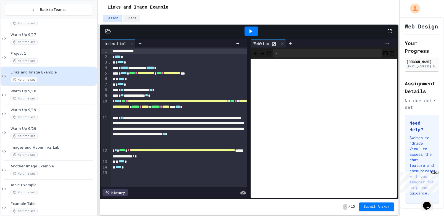
click at [276, 44] on icon at bounding box center [274, 44] width 5 height 5
click at [283, 44] on icon at bounding box center [282, 43] width 2 height 2
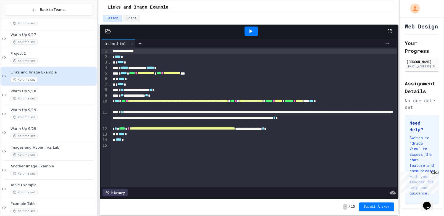
click at [372, 203] on button "Submit Answer" at bounding box center [376, 207] width 35 height 9
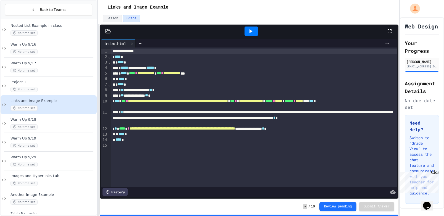
scroll to position [115, 0]
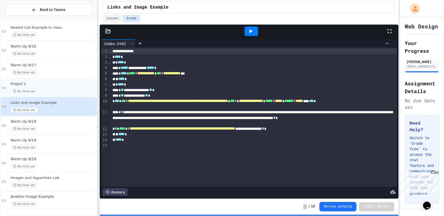
click at [82, 84] on span "Project 1" at bounding box center [52, 84] width 85 height 5
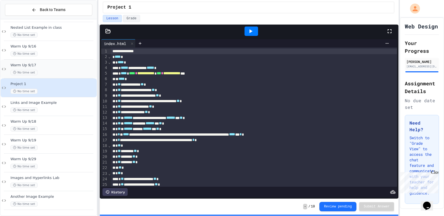
click at [47, 68] on div "Warm Up 9/17 No time set" at bounding box center [52, 69] width 85 height 12
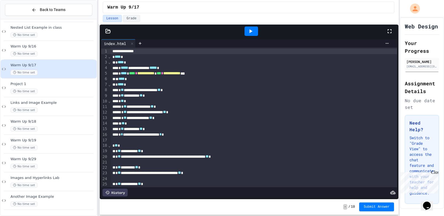
click at [250, 27] on div at bounding box center [252, 31] width 14 height 9
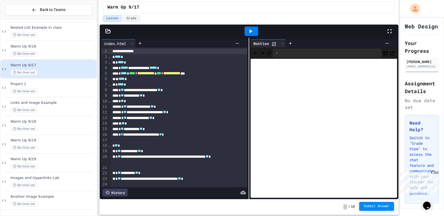
click at [362, 208] on button "Submit Answer" at bounding box center [376, 206] width 35 height 9
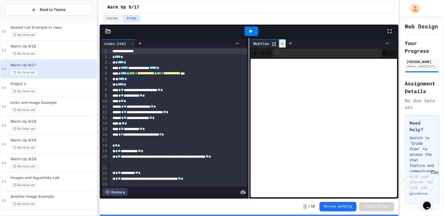
click at [281, 42] on icon at bounding box center [282, 44] width 4 height 4
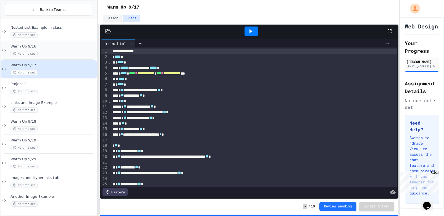
click at [21, 44] on span "Warm Up 9/16" at bounding box center [52, 46] width 85 height 5
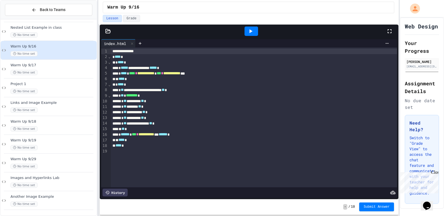
click at [250, 34] on icon at bounding box center [250, 31] width 7 height 7
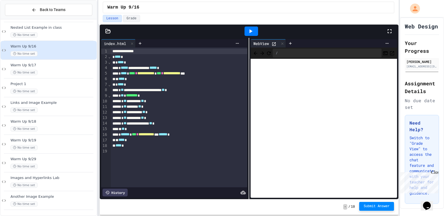
click at [378, 204] on span "Submit Answer" at bounding box center [377, 206] width 26 height 4
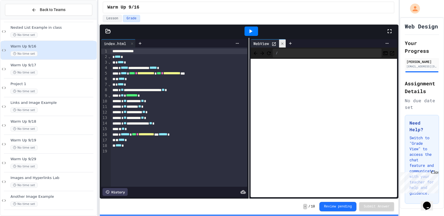
click at [285, 41] on div at bounding box center [282, 44] width 7 height 8
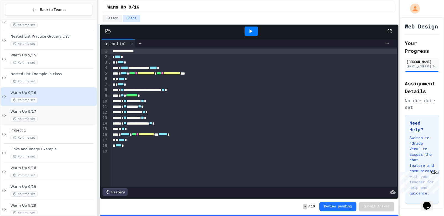
scroll to position [68, 0]
click at [51, 88] on div at bounding box center [49, 88] width 90 height 0
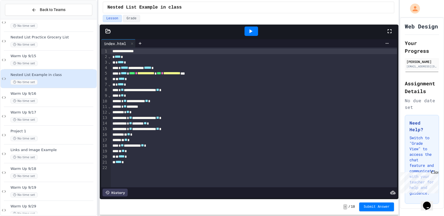
click at [256, 31] on div at bounding box center [252, 31] width 14 height 9
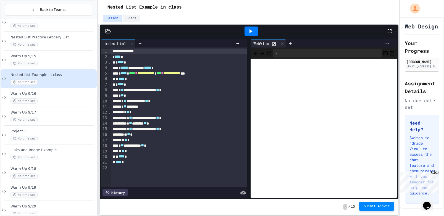
click at [379, 207] on span "Submit Answer" at bounding box center [377, 206] width 26 height 4
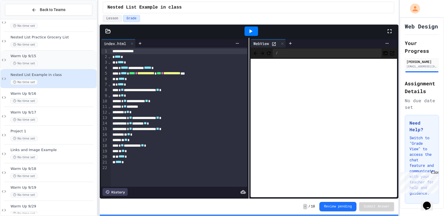
click at [53, 63] on div "No time set" at bounding box center [52, 63] width 85 height 5
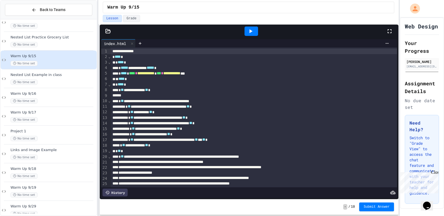
click at [254, 33] on icon at bounding box center [250, 31] width 7 height 7
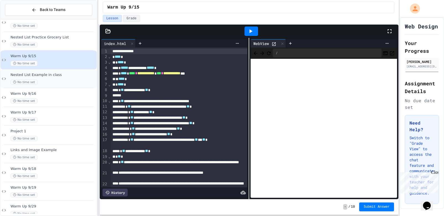
click at [49, 84] on div "No time set" at bounding box center [52, 82] width 85 height 5
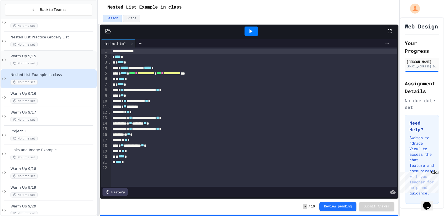
click at [47, 58] on span "Warm Up 9/15" at bounding box center [52, 56] width 85 height 5
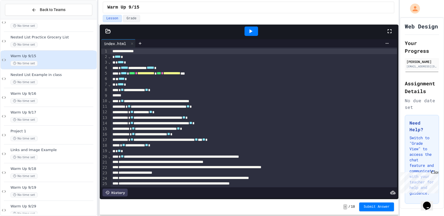
click at [251, 28] on icon at bounding box center [250, 31] width 7 height 7
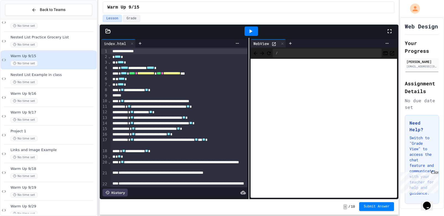
click at [386, 204] on span "Submit Answer" at bounding box center [377, 206] width 26 height 4
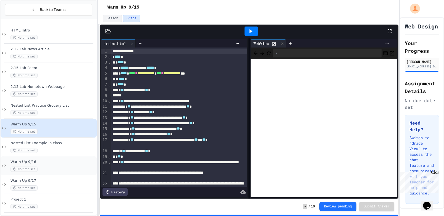
click at [75, 101] on div "Nested List Practice Grocery List No time set" at bounding box center [49, 109] width 96 height 19
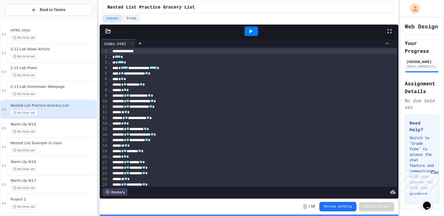
click at [252, 30] on icon at bounding box center [250, 31] width 7 height 7
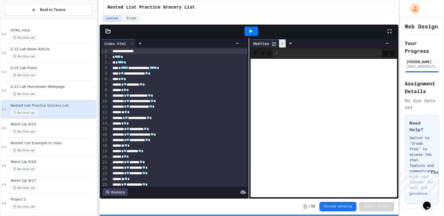
click at [281, 40] on div at bounding box center [282, 44] width 7 height 8
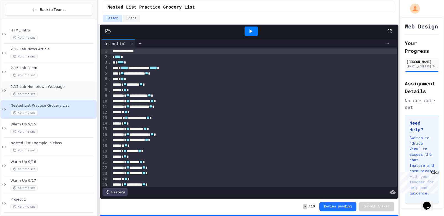
click at [83, 86] on span "2.13 Lab Hometown Webpage" at bounding box center [52, 87] width 85 height 5
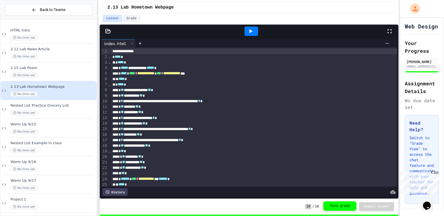
click at [331, 210] on button "View grade" at bounding box center [339, 205] width 33 height 9
click at [330, 206] on button "View grade" at bounding box center [339, 205] width 33 height 9
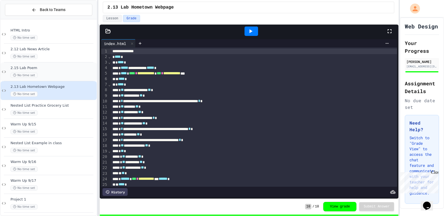
click at [78, 66] on span "2.15 Lab Poem" at bounding box center [52, 68] width 85 height 5
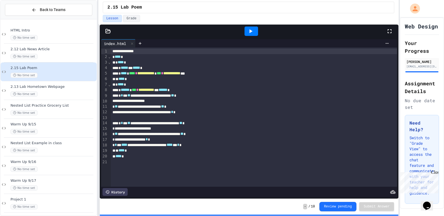
click at [249, 31] on icon at bounding box center [250, 31] width 7 height 7
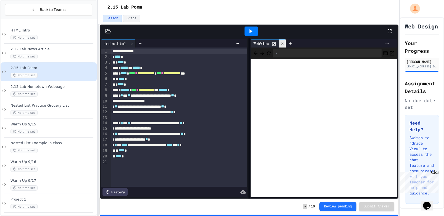
click at [283, 44] on icon at bounding box center [282, 43] width 2 height 2
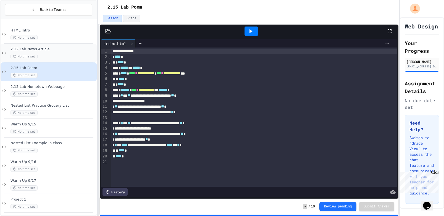
click at [78, 52] on div "2.12 Lab News Article No time set" at bounding box center [52, 53] width 85 height 12
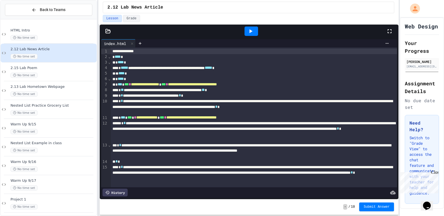
click at [254, 33] on div at bounding box center [252, 31] width 14 height 9
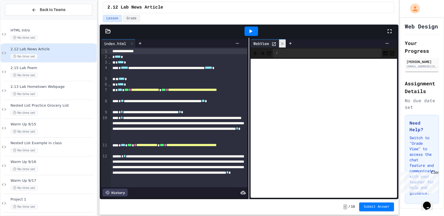
click at [282, 44] on icon at bounding box center [282, 44] width 4 height 4
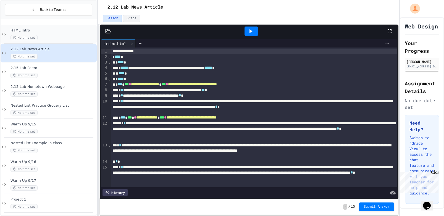
click at [67, 38] on div "No time set" at bounding box center [52, 37] width 85 height 5
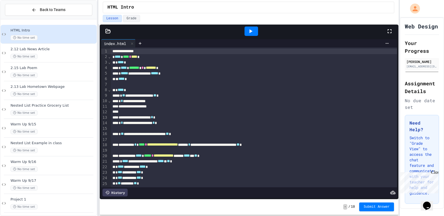
click at [257, 29] on div at bounding box center [252, 31] width 14 height 9
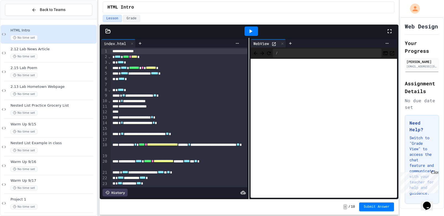
click at [274, 41] on div at bounding box center [275, 44] width 7 height 6
click at [274, 43] on icon at bounding box center [274, 44] width 5 height 5
click at [389, 206] on span "Submit Answer" at bounding box center [377, 207] width 26 height 4
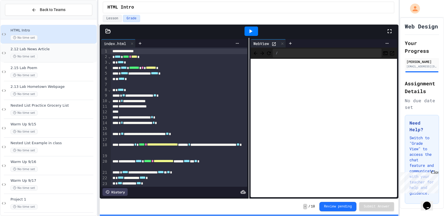
click at [68, 52] on div "2.12 Lab News Article No time set" at bounding box center [52, 53] width 85 height 12
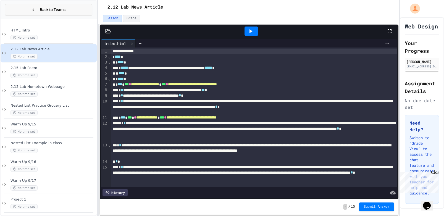
click at [78, 14] on button "Back to Teams" at bounding box center [48, 10] width 87 height 12
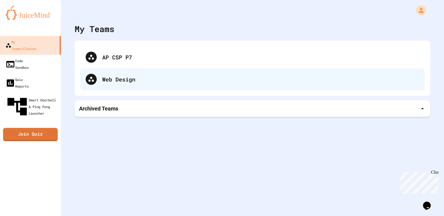
click at [129, 84] on div "Web Design" at bounding box center [252, 79] width 345 height 22
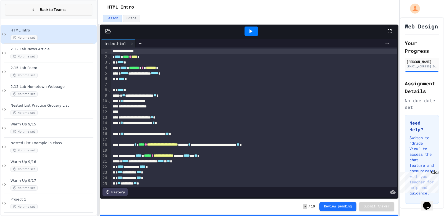
click at [76, 9] on button "Back to Teams" at bounding box center [48, 10] width 87 height 12
